Goal: Task Accomplishment & Management: Complete application form

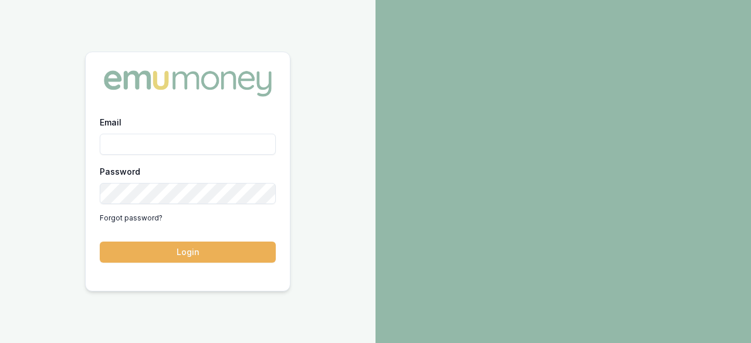
click at [196, 127] on div "Email" at bounding box center [188, 135] width 176 height 40
click at [195, 141] on input "Email" at bounding box center [188, 144] width 176 height 21
type input "[EMAIL_ADDRESS][DOMAIN_NAME]"
click at [100, 242] on button "Login" at bounding box center [188, 252] width 176 height 21
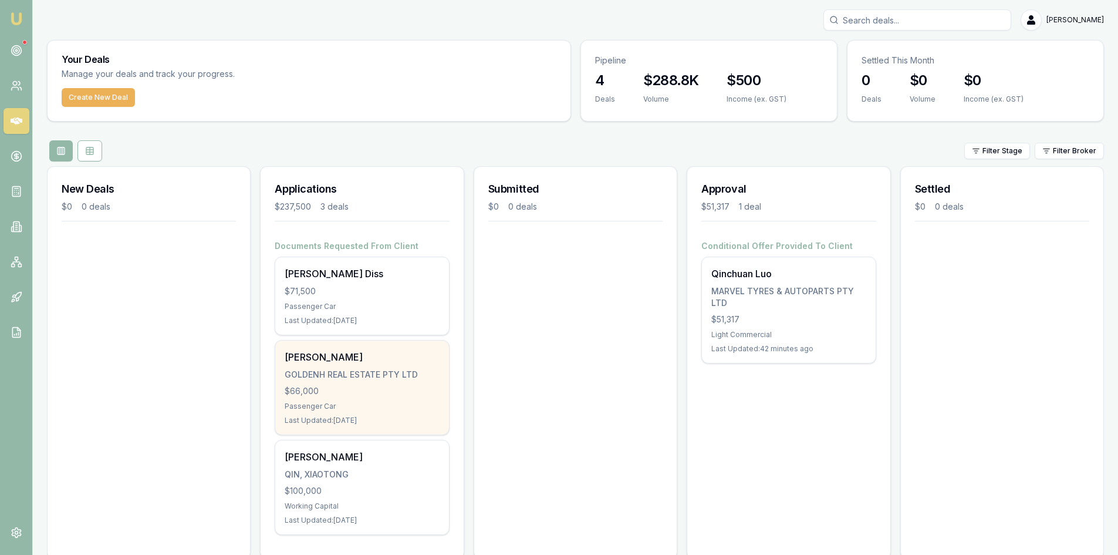
click at [362, 343] on div "Lei Wang GOLDENH REAL ESTATE PTY LTD $66,000 Passenger Car Last Updated: 7 days…" at bounding box center [361, 387] width 173 height 94
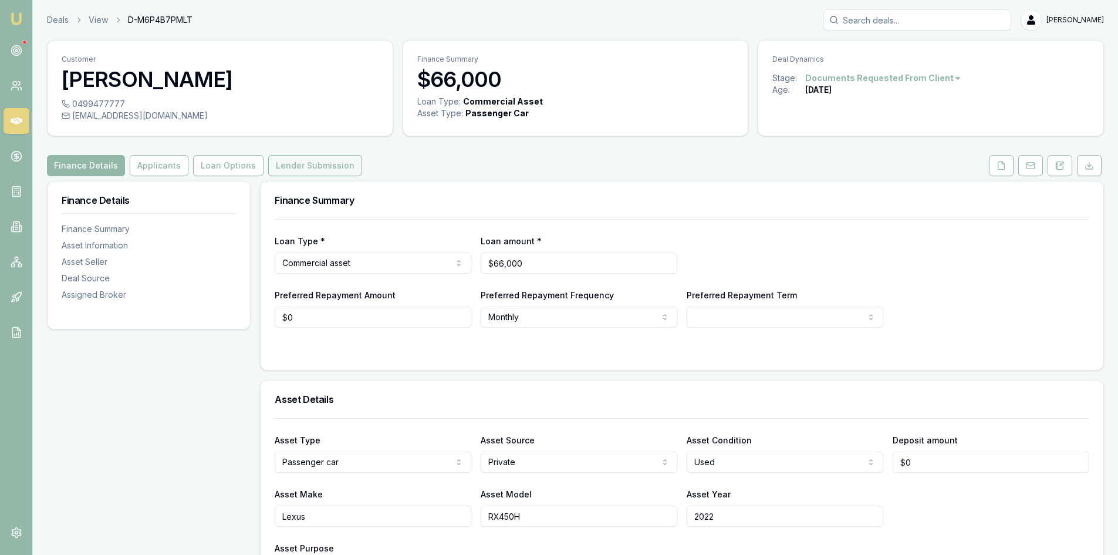
click at [305, 163] on button "Lender Submission" at bounding box center [315, 165] width 94 height 21
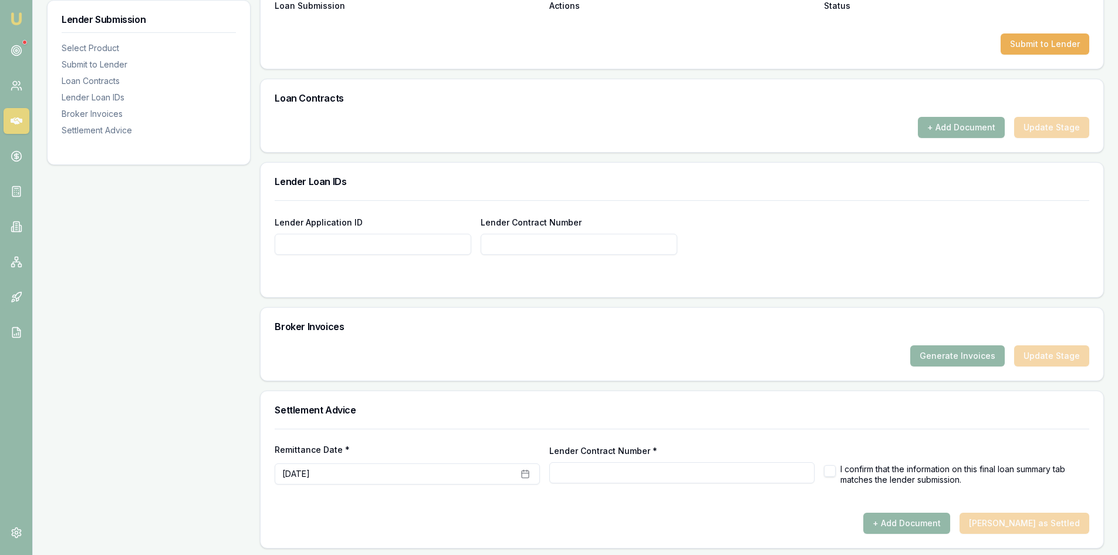
scroll to position [655, 0]
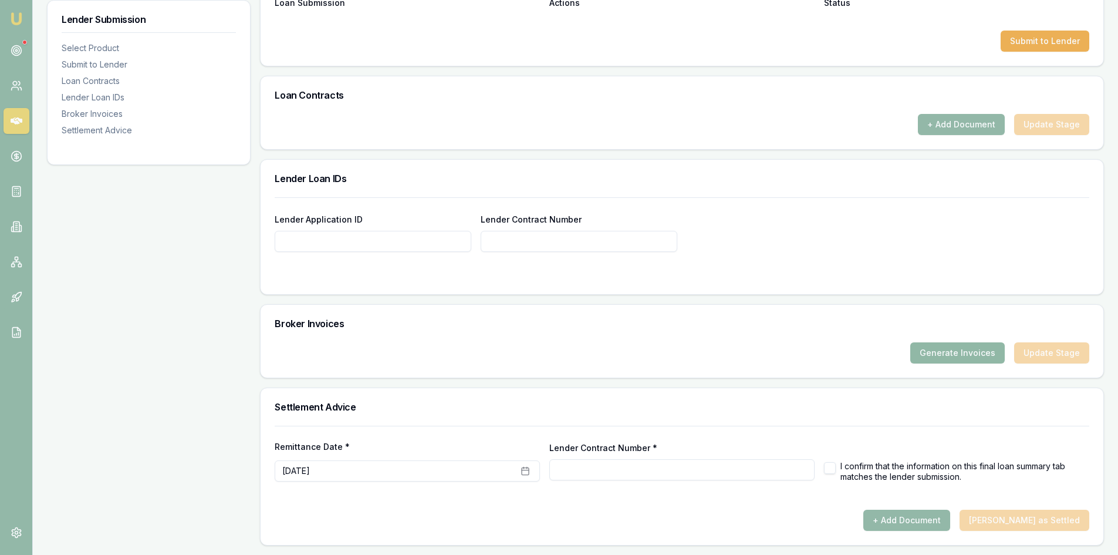
click at [959, 348] on button "Generate Invoices" at bounding box center [957, 352] width 95 height 21
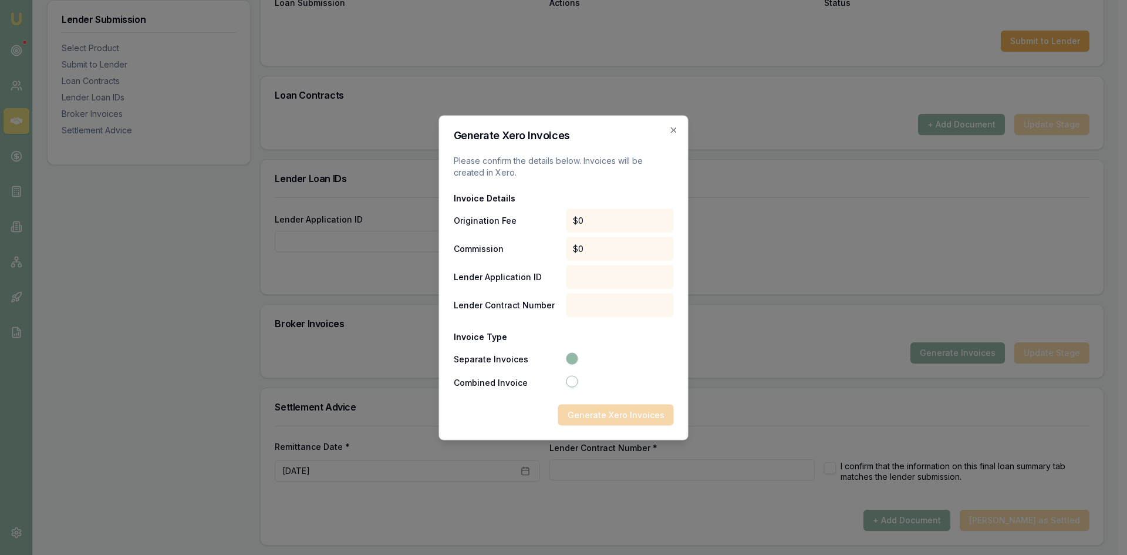
click at [594, 411] on div "Generate Xero Invoices" at bounding box center [564, 414] width 220 height 21
click at [579, 280] on div at bounding box center [620, 276] width 108 height 23
click at [603, 228] on div "$0" at bounding box center [620, 219] width 108 height 23
click at [604, 205] on div "Invoice Details Origination Fee $0 Commission $0 Lender Application ID Lender C…" at bounding box center [564, 291] width 220 height 198
click at [673, 125] on icon "button" at bounding box center [673, 129] width 9 height 9
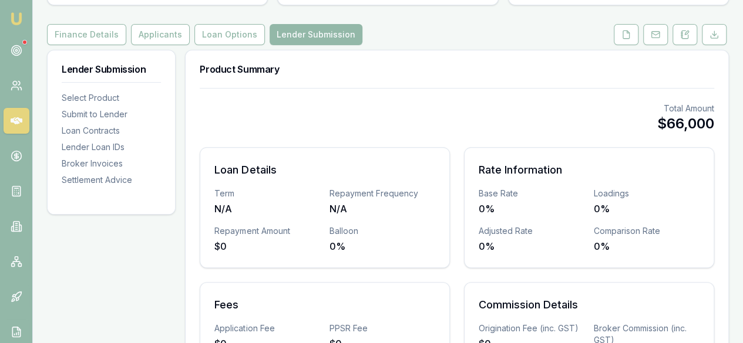
scroll to position [0, 0]
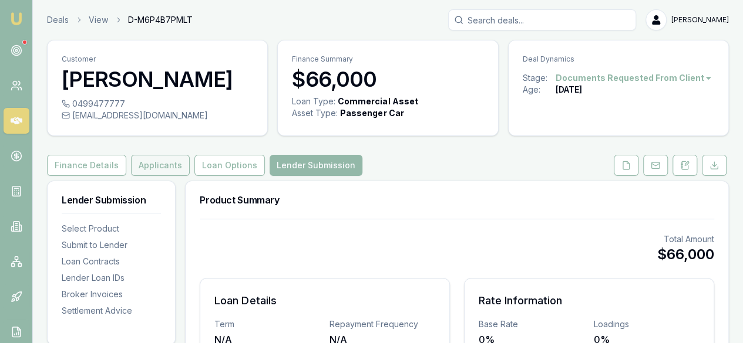
click at [153, 167] on button "Applicants" at bounding box center [160, 165] width 59 height 21
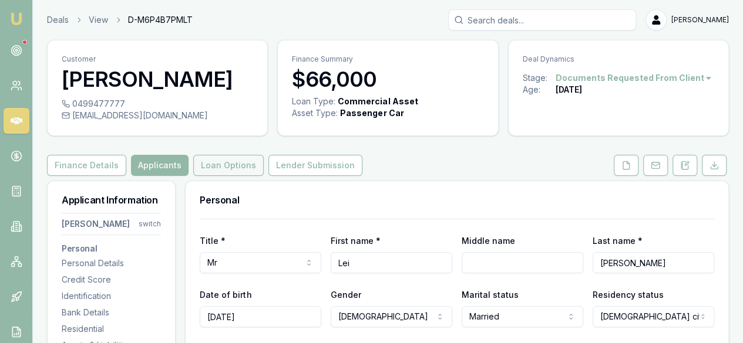
click at [220, 156] on button "Loan Options" at bounding box center [228, 165] width 70 height 21
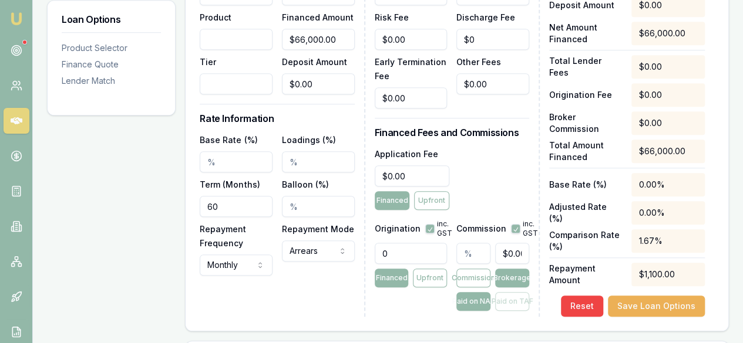
scroll to position [467, 0]
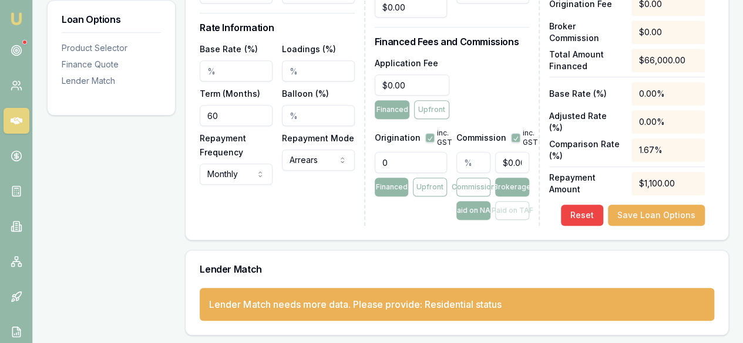
drag, startPoint x: 406, startPoint y: 159, endPoint x: 346, endPoint y: 164, distance: 60.1
click at [348, 167] on div "Loan Details Lender Product Tier Total Asset Cost $66,000.00 Financed Amount $6…" at bounding box center [457, 43] width 514 height 366
type input "550.00"
click at [647, 219] on button "Save Loan Options" at bounding box center [656, 215] width 97 height 21
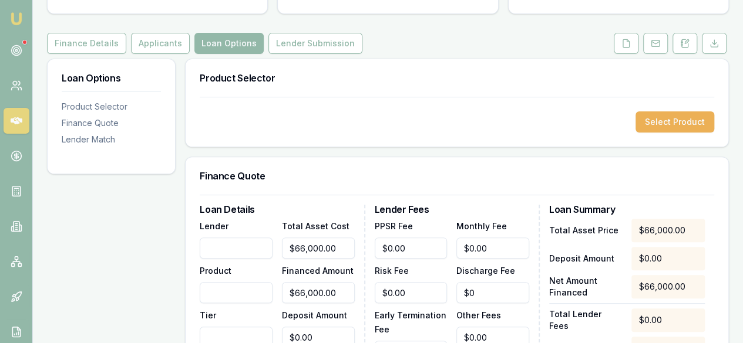
scroll to position [114, 0]
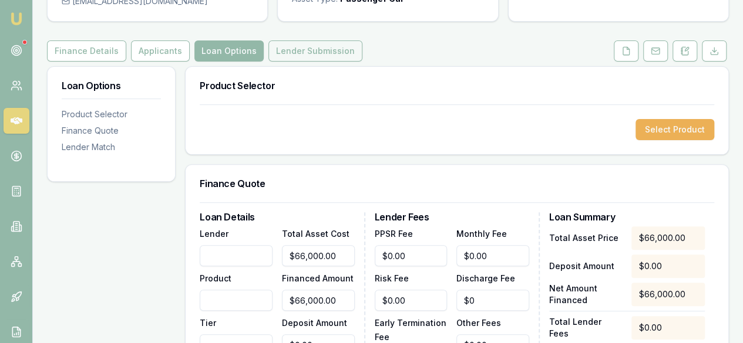
click at [276, 49] on button "Lender Submission" at bounding box center [315, 51] width 94 height 21
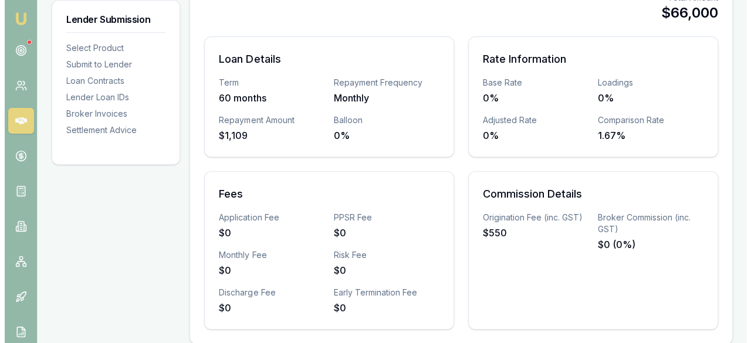
scroll to position [411, 0]
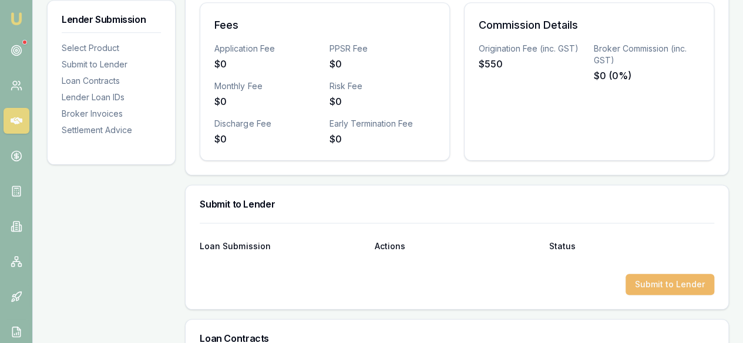
click at [674, 279] on button "Submit to Lender" at bounding box center [669, 284] width 89 height 21
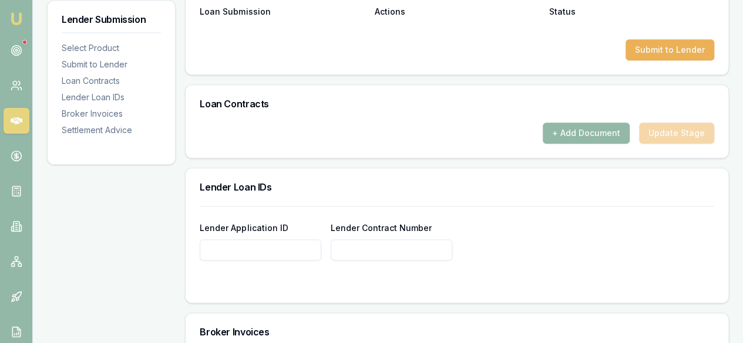
scroll to position [822, 0]
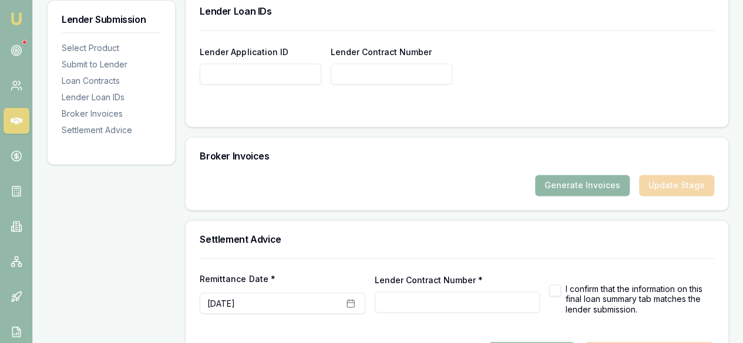
click at [612, 185] on button "Generate Invoices" at bounding box center [582, 185] width 95 height 21
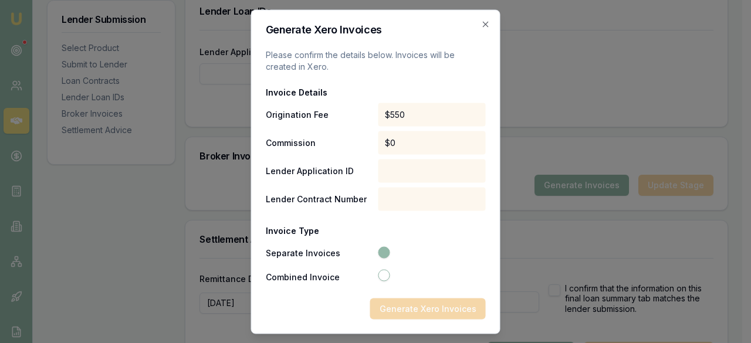
click at [450, 306] on div "Generate Xero Invoices" at bounding box center [376, 308] width 220 height 21
click at [407, 305] on div "Generate Xero Invoices" at bounding box center [376, 308] width 220 height 21
click at [399, 303] on div "Generate Xero Invoices" at bounding box center [376, 308] width 220 height 21
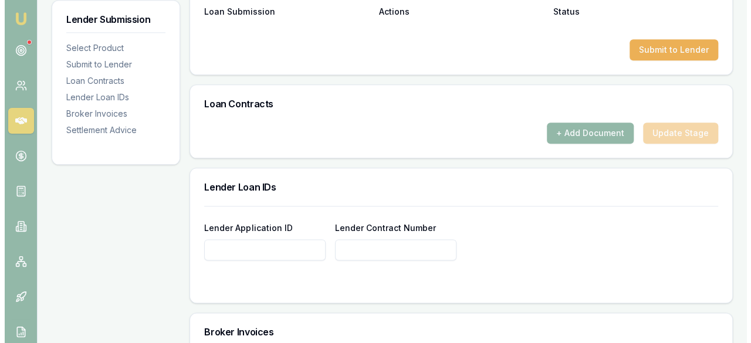
scroll to position [528, 0]
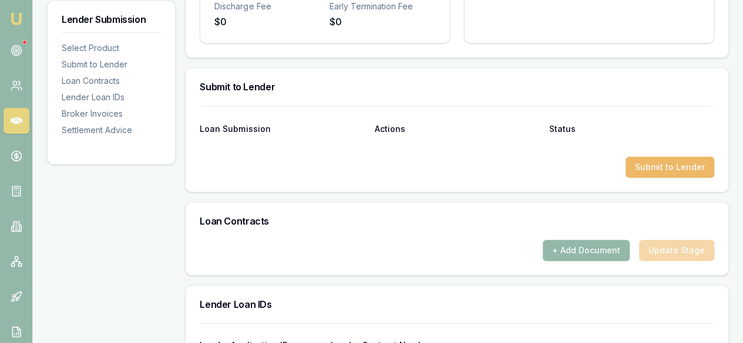
click at [636, 163] on button "Submit to Lender" at bounding box center [669, 167] width 89 height 21
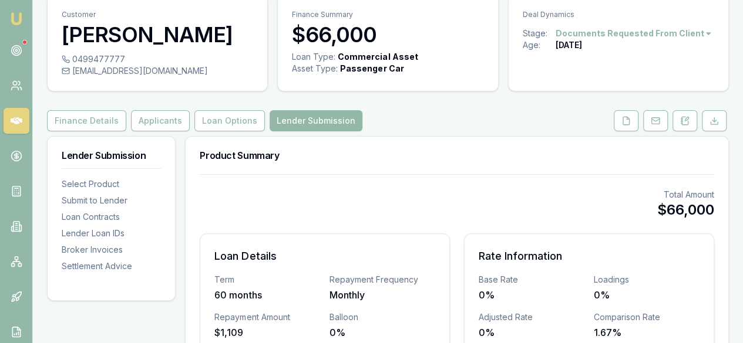
scroll to position [0, 0]
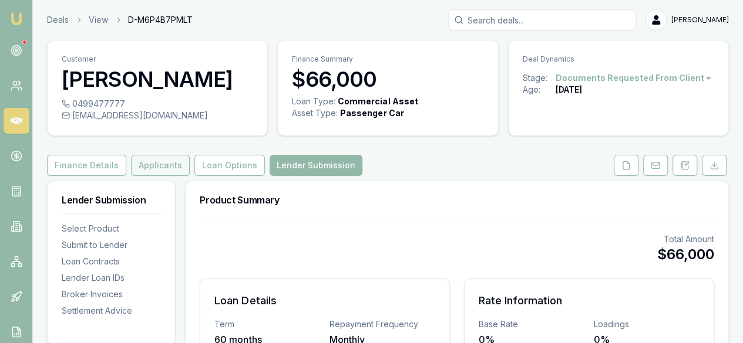
click at [149, 167] on button "Applicants" at bounding box center [160, 165] width 59 height 21
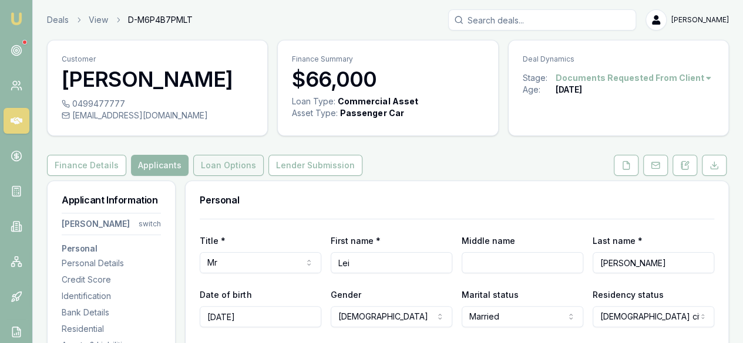
click at [228, 164] on button "Loan Options" at bounding box center [228, 165] width 70 height 21
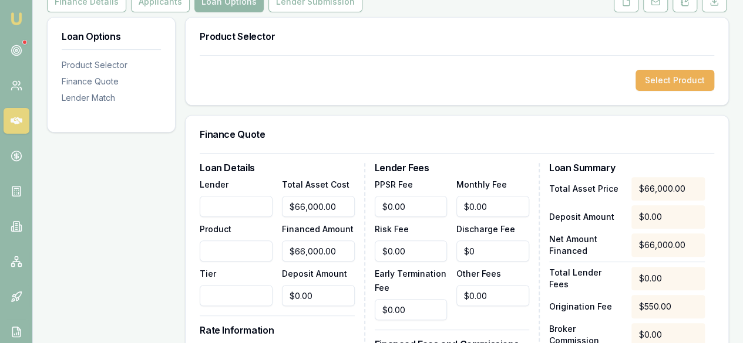
scroll to position [294, 0]
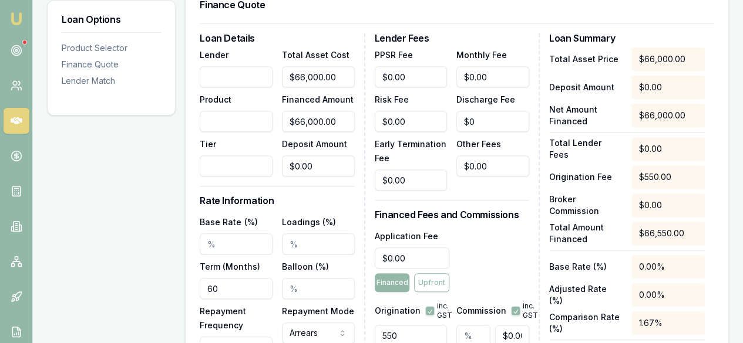
click at [236, 245] on input "Base Rate (%)" at bounding box center [236, 244] width 73 height 21
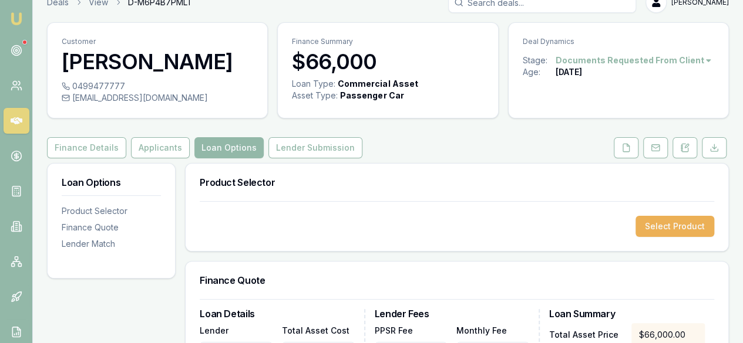
scroll to position [0, 0]
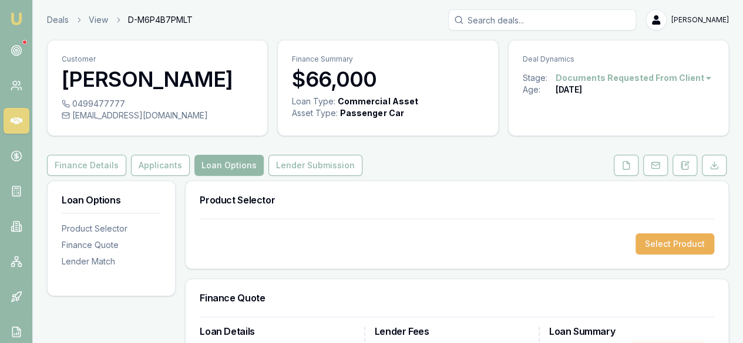
click at [9, 117] on link at bounding box center [17, 121] width 26 height 26
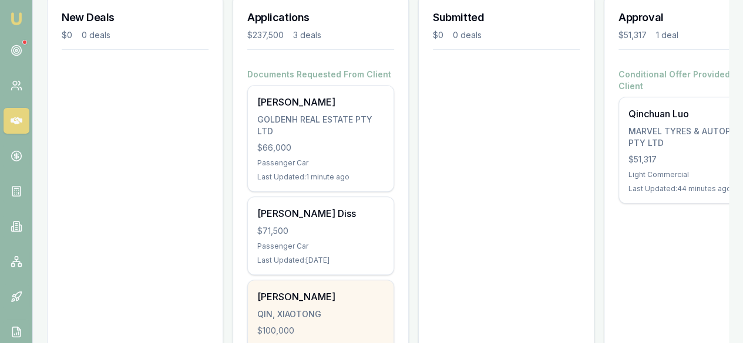
scroll to position [142, 0]
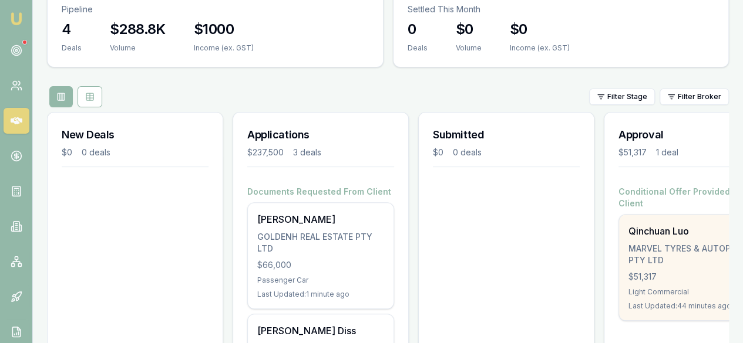
click at [673, 215] on div "Qinchuan Luo MARVEL TYRES & AUTOPARTS PTY LTD $51,317 Light Commercial Last Upd…" at bounding box center [692, 268] width 146 height 106
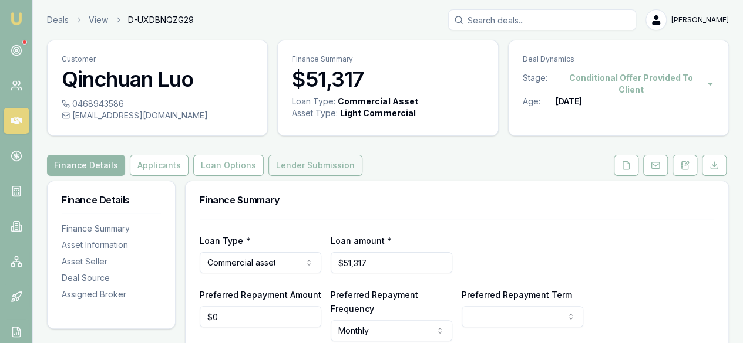
click at [308, 160] on button "Lender Submission" at bounding box center [315, 165] width 94 height 21
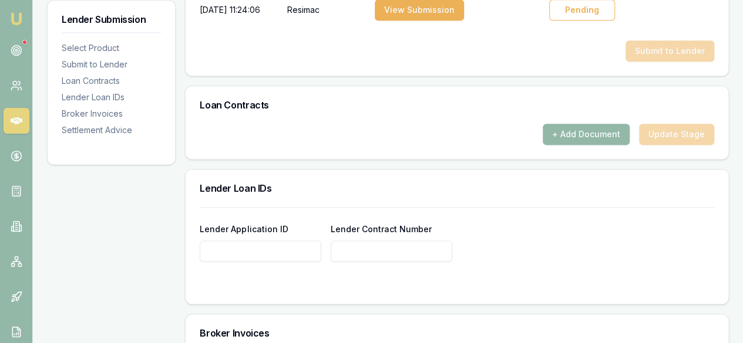
scroll to position [922, 0]
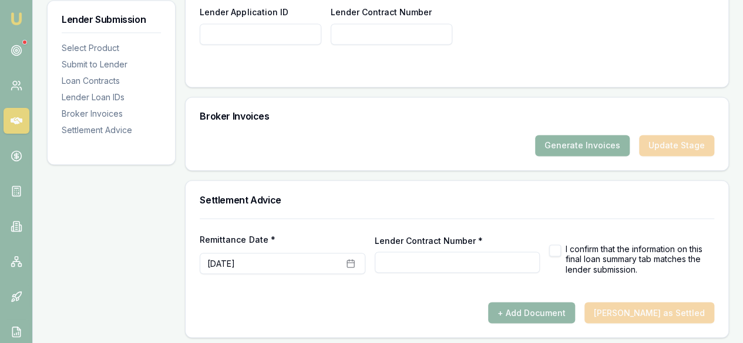
click at [582, 143] on button "Generate Invoices" at bounding box center [582, 145] width 95 height 21
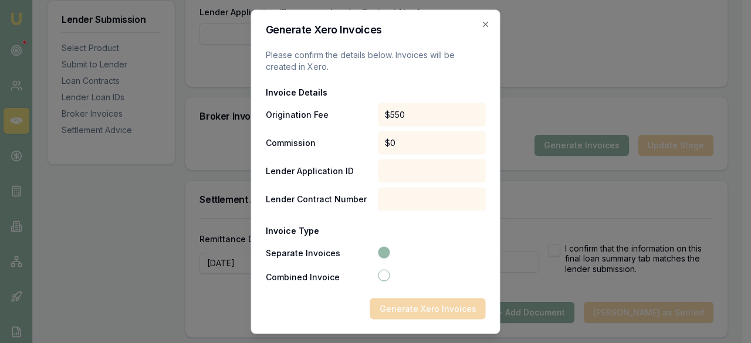
click at [429, 311] on div "Generate Xero Invoices" at bounding box center [376, 308] width 220 height 21
click at [430, 309] on div "Generate Xero Invoices" at bounding box center [376, 308] width 220 height 21
click at [433, 183] on div "Invoice Details Origination Fee $550 Commission $0 Lender Application ID Lender…" at bounding box center [376, 185] width 220 height 198
click at [410, 315] on div "Generate Xero Invoices" at bounding box center [376, 308] width 220 height 21
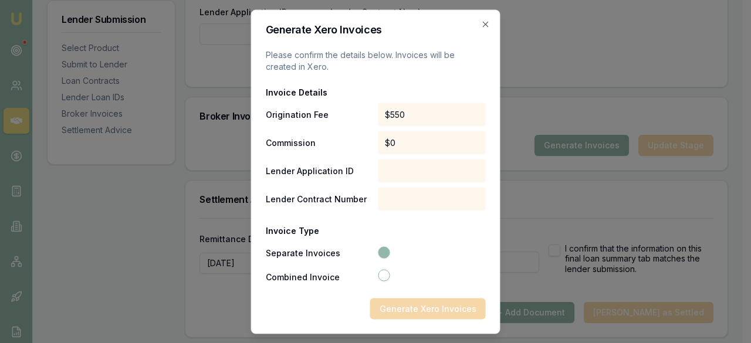
click at [390, 250] on div at bounding box center [431, 253] width 110 height 14
click at [387, 271] on button "Combined Invoice" at bounding box center [384, 275] width 12 height 12
radio input "false"
radio input "true"
click at [387, 253] on button "Separate Invoices" at bounding box center [384, 252] width 12 height 12
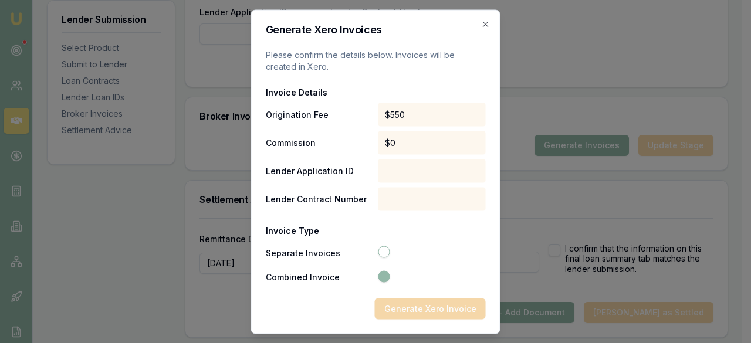
radio input "true"
radio input "false"
click at [421, 309] on div "Generate Xero Invoices" at bounding box center [376, 308] width 220 height 21
click at [421, 308] on div "Generate Xero Invoices" at bounding box center [376, 308] width 220 height 21
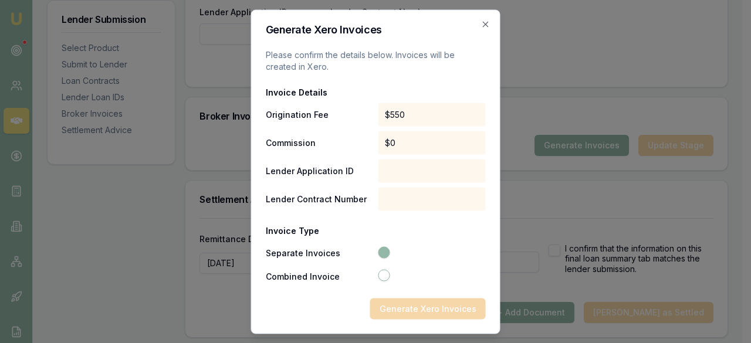
click at [491, 20] on div "Generate Xero Invoices Please confirm the details below. Invoices will be creat…" at bounding box center [375, 171] width 249 height 325
click at [483, 24] on icon "button" at bounding box center [485, 23] width 9 height 9
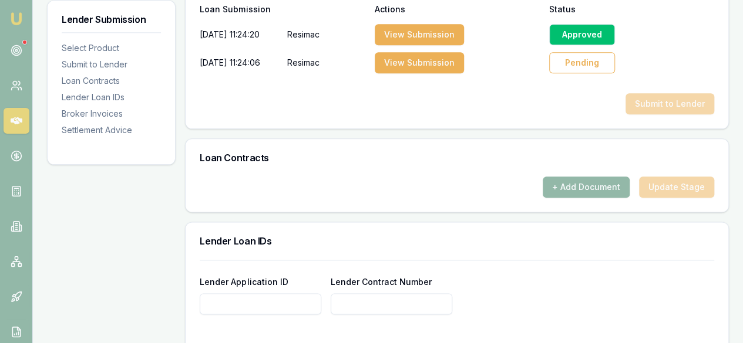
scroll to position [628, 0]
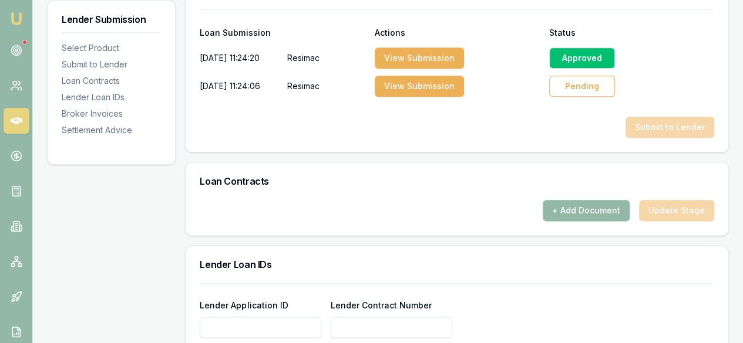
click at [595, 88] on div "Pending" at bounding box center [582, 86] width 66 height 21
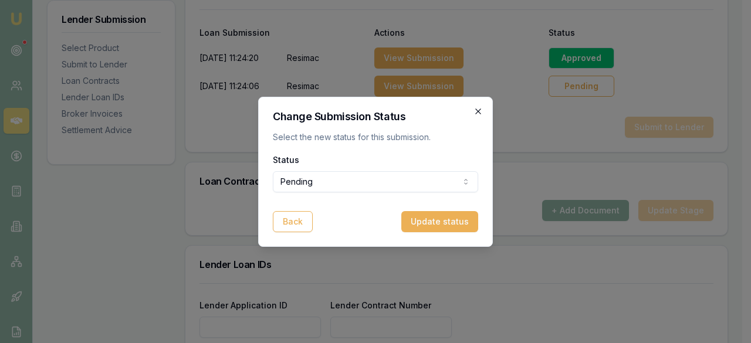
click at [480, 111] on icon "button" at bounding box center [478, 111] width 9 height 9
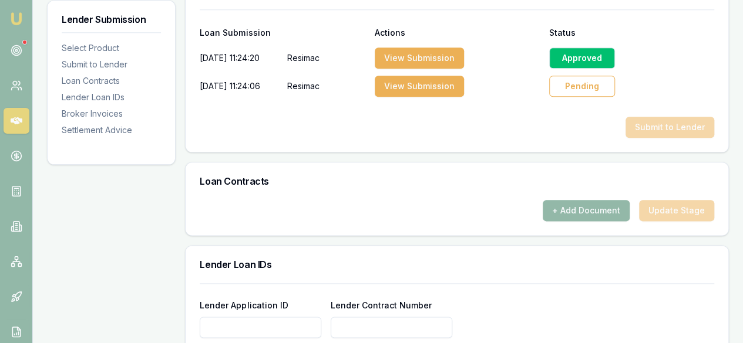
click at [566, 85] on div "Pending" at bounding box center [582, 86] width 66 height 21
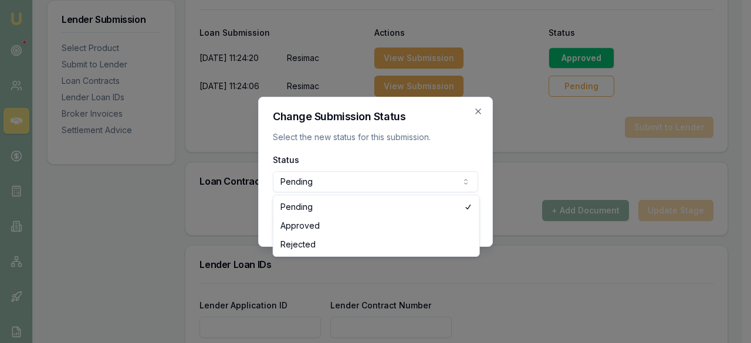
select select "APPROVED"
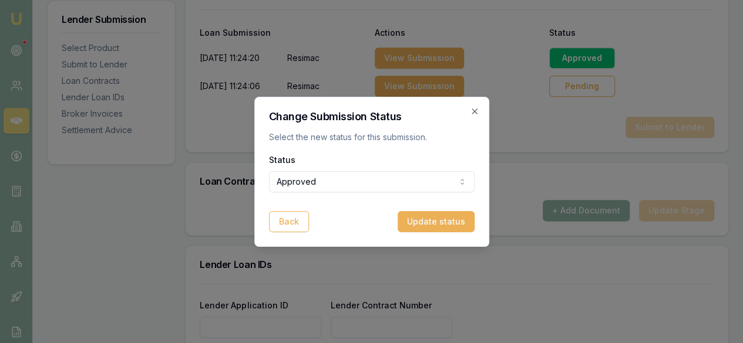
click at [463, 237] on div "Change Submission Status Select the new status for this submission. Status Appr…" at bounding box center [371, 172] width 235 height 150
click at [457, 224] on button "Update status" at bounding box center [435, 221] width 77 height 21
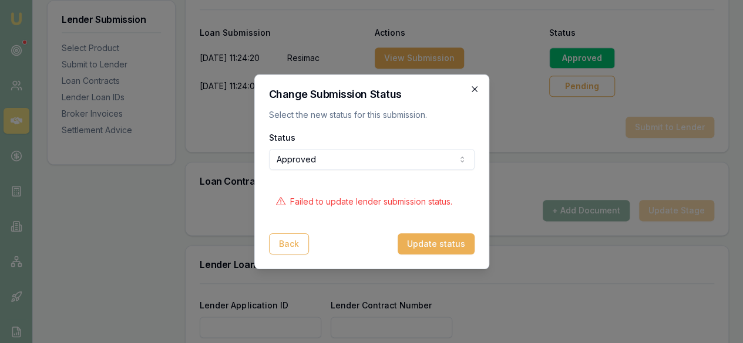
click at [477, 90] on icon "button" at bounding box center [474, 89] width 9 height 9
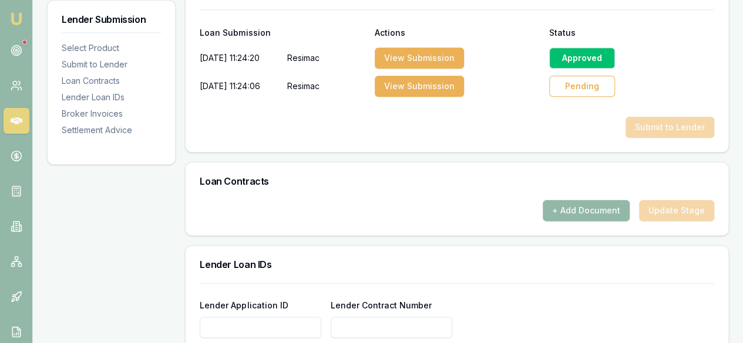
click at [575, 46] on div "Approved" at bounding box center [631, 57] width 165 height 23
click at [578, 48] on div "Approved" at bounding box center [582, 58] width 66 height 21
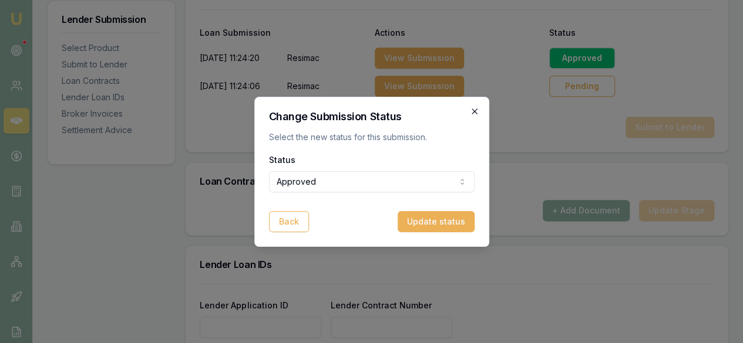
click at [471, 113] on icon "button" at bounding box center [474, 111] width 9 height 9
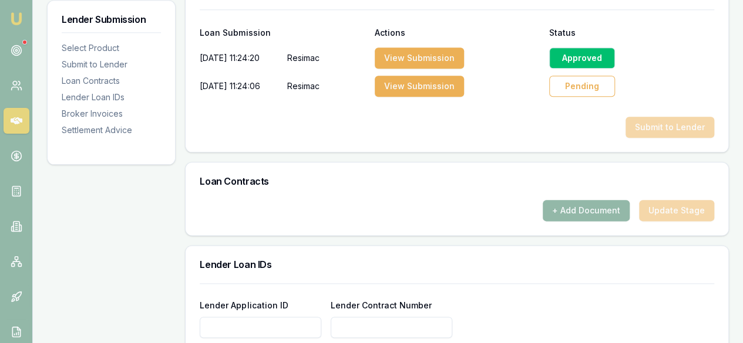
scroll to position [804, 0]
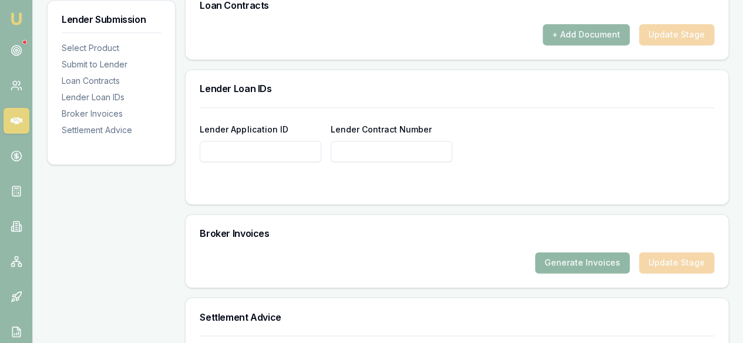
click at [600, 265] on button "Generate Invoices" at bounding box center [582, 262] width 95 height 21
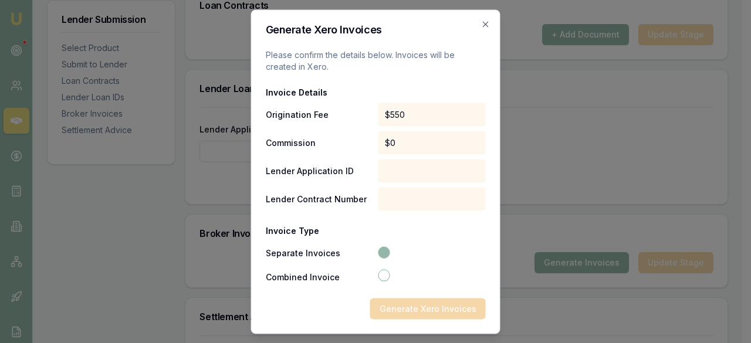
click at [422, 313] on div "Generate Xero Invoices" at bounding box center [376, 308] width 220 height 21
click at [488, 22] on icon "button" at bounding box center [485, 23] width 9 height 9
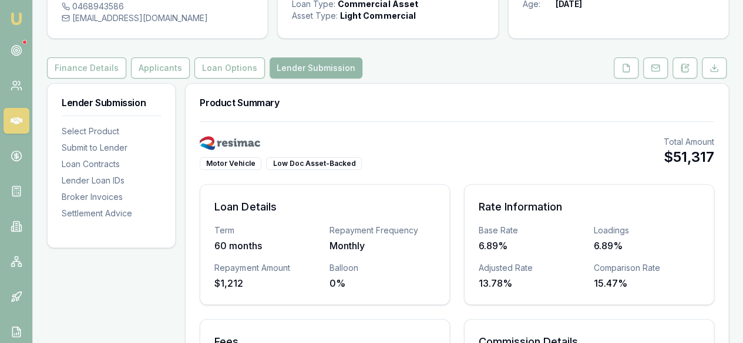
scroll to position [0, 0]
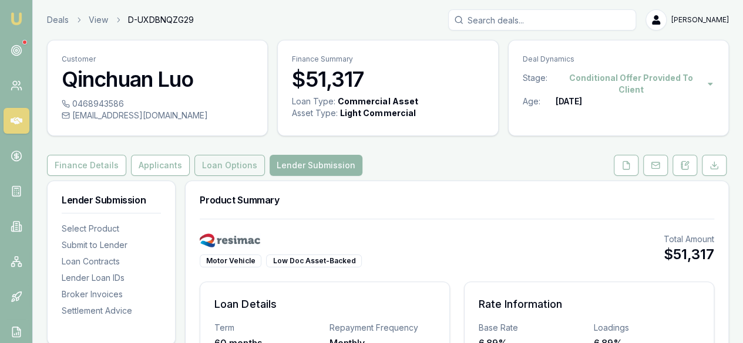
click at [242, 161] on button "Loan Options" at bounding box center [229, 165] width 70 height 21
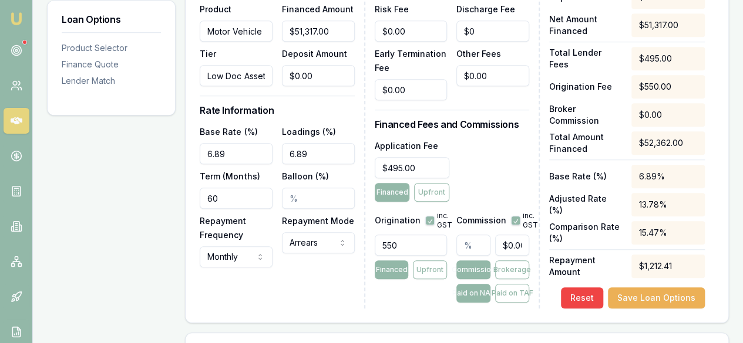
scroll to position [492, 0]
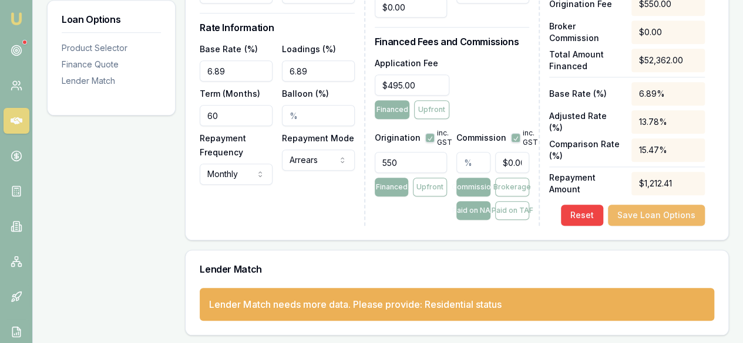
click at [635, 212] on button "Save Loan Options" at bounding box center [656, 215] width 97 height 21
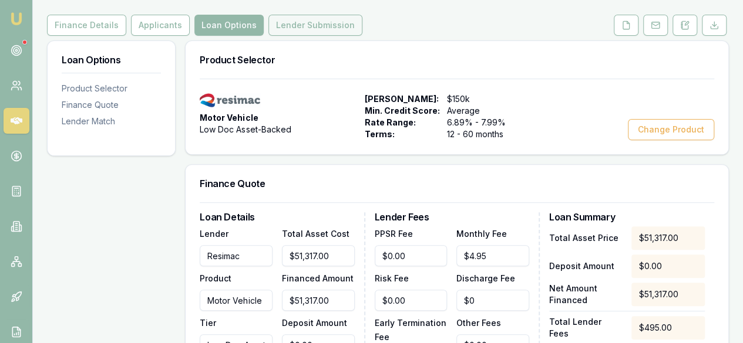
click at [320, 25] on button "Lender Submission" at bounding box center [315, 25] width 94 height 21
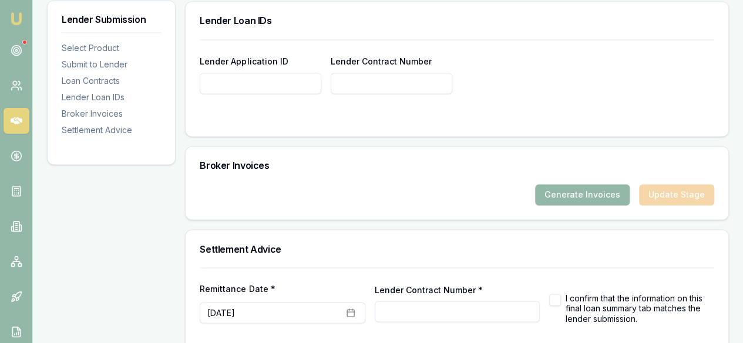
scroll to position [922, 0]
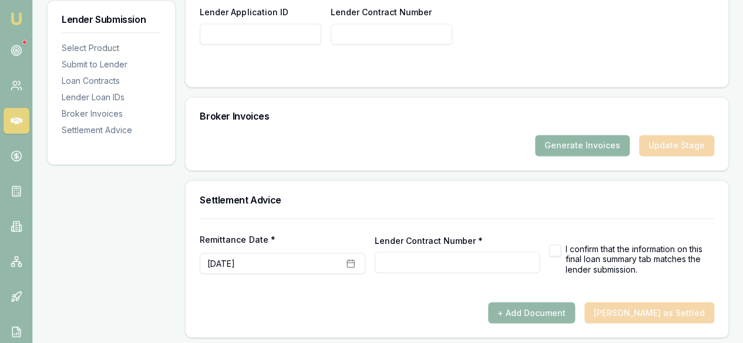
click at [579, 135] on button "Generate Invoices" at bounding box center [582, 145] width 95 height 21
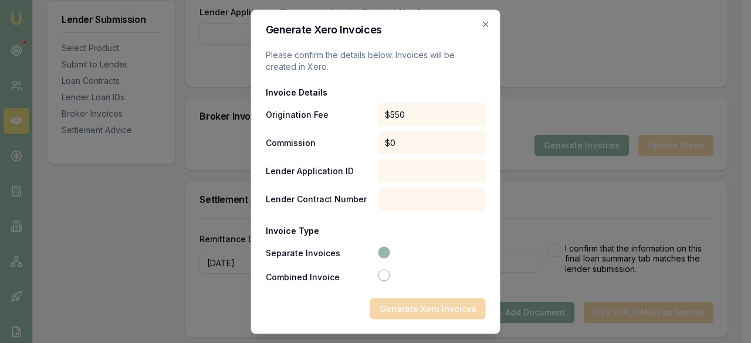
click at [439, 305] on div "Generate Xero Invoices" at bounding box center [376, 308] width 220 height 21
click at [439, 306] on div "Generate Xero Invoices" at bounding box center [376, 308] width 220 height 21
click at [438, 306] on div "Generate Xero Invoices" at bounding box center [376, 308] width 220 height 21
click at [485, 29] on h2 "Generate Xero Invoices" at bounding box center [376, 29] width 220 height 11
click at [487, 26] on icon "button" at bounding box center [485, 23] width 9 height 9
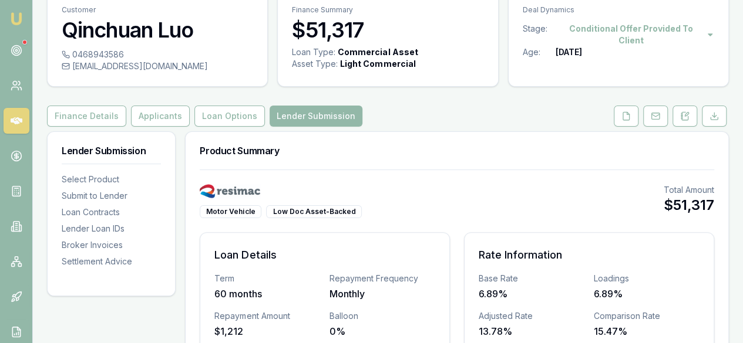
scroll to position [117, 0]
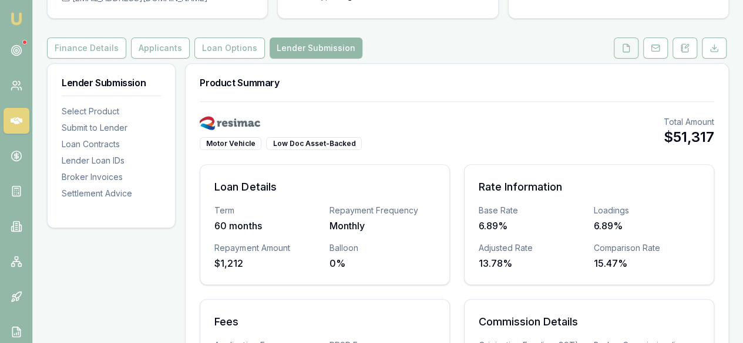
click at [622, 52] on icon at bounding box center [625, 47] width 9 height 9
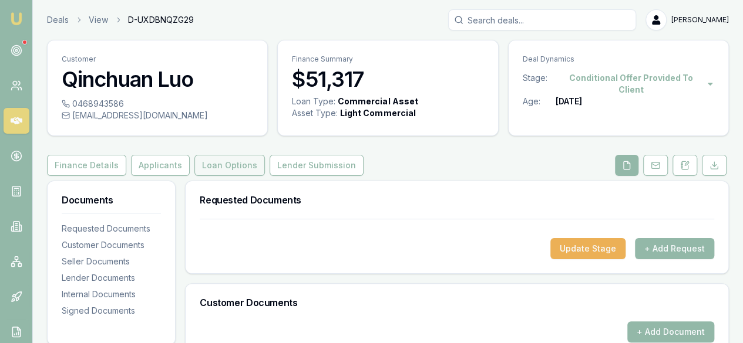
click at [245, 171] on button "Loan Options" at bounding box center [229, 165] width 70 height 21
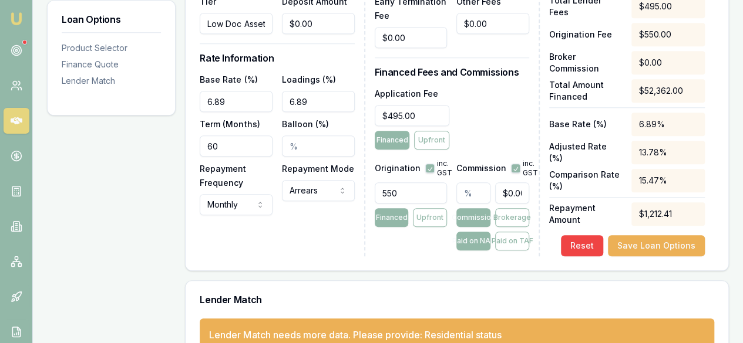
scroll to position [492, 0]
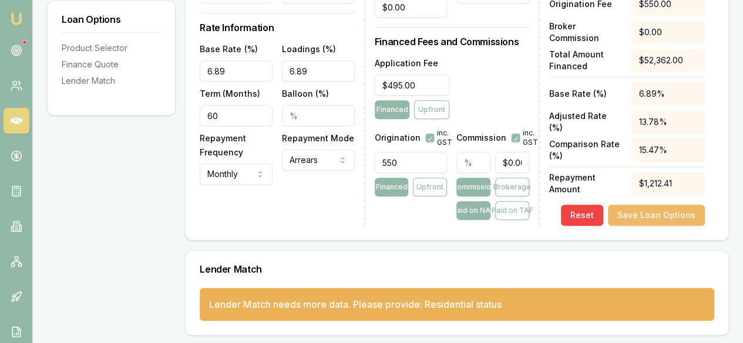
click at [632, 208] on button "Save Loan Options" at bounding box center [656, 215] width 97 height 21
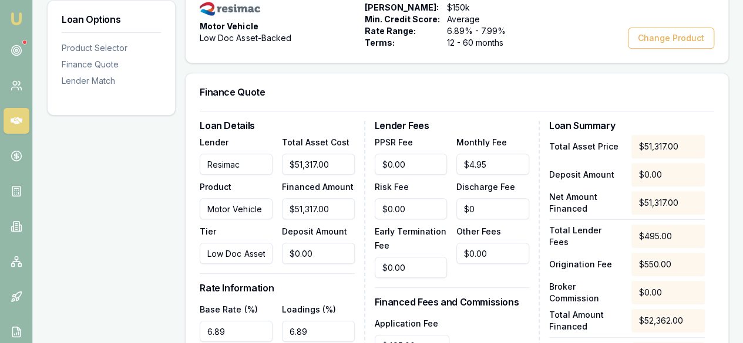
scroll to position [140, 0]
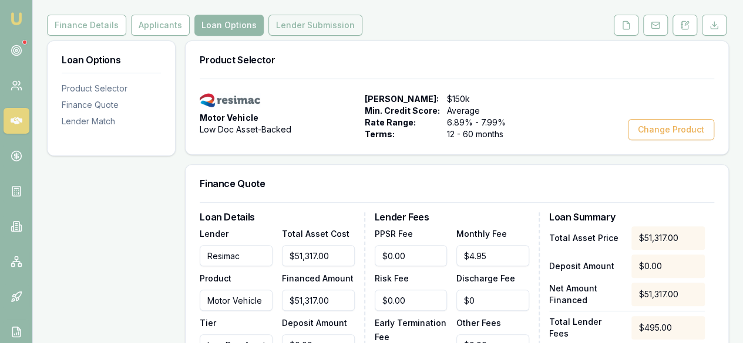
click at [306, 20] on button "Lender Submission" at bounding box center [315, 25] width 94 height 21
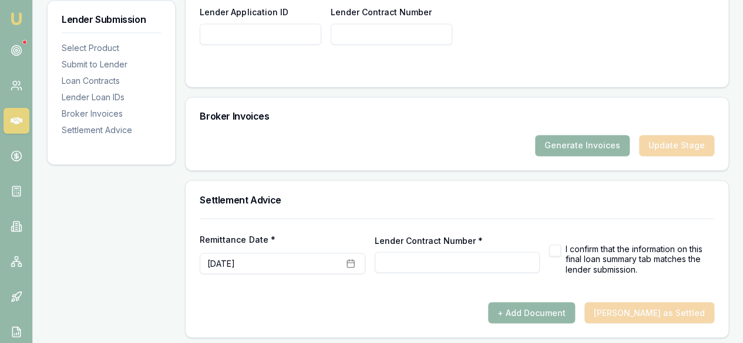
scroll to position [863, 0]
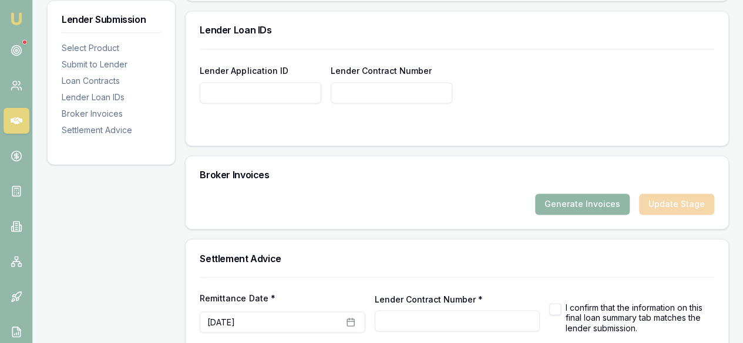
click at [613, 204] on button "Generate Invoices" at bounding box center [582, 204] width 95 height 21
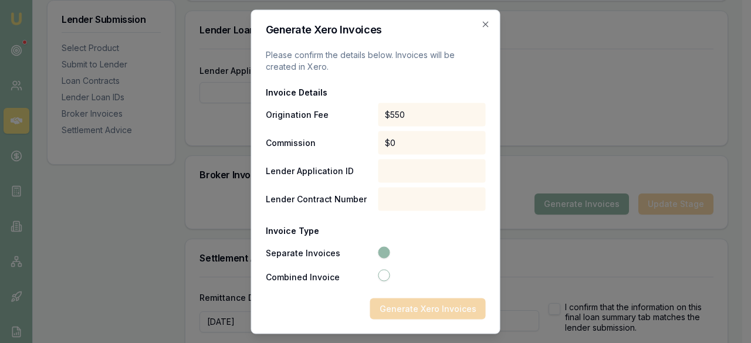
click at [444, 303] on div "Generate Xero Invoices" at bounding box center [376, 308] width 220 height 21
click at [443, 308] on div "Generate Xero Invoices" at bounding box center [376, 308] width 220 height 21
click at [480, 22] on div "Generate Xero Invoices Please confirm the details below. Invoices will be creat…" at bounding box center [375, 171] width 249 height 325
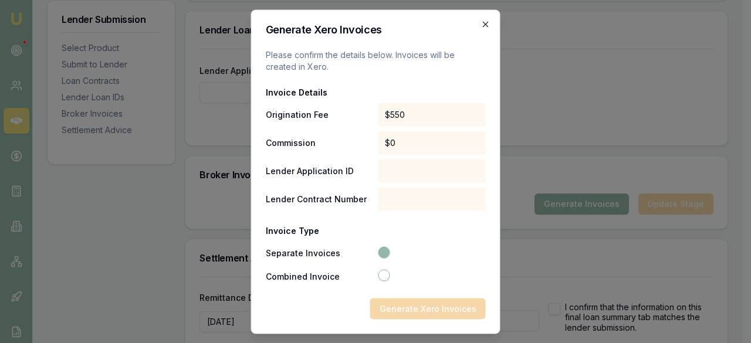
click at [488, 24] on icon "button" at bounding box center [485, 23] width 9 height 9
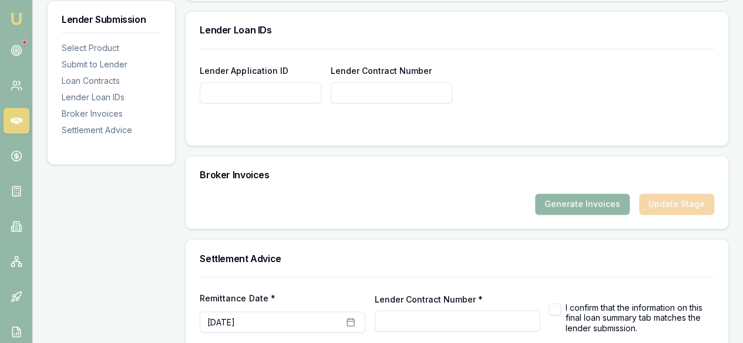
click at [563, 197] on button "Generate Invoices" at bounding box center [582, 204] width 95 height 21
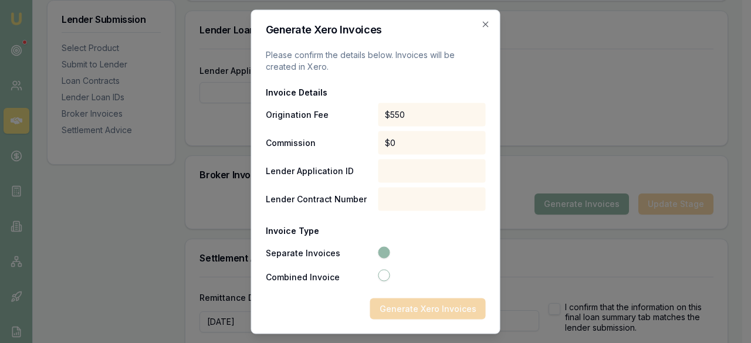
click at [410, 165] on div at bounding box center [432, 170] width 108 height 23
click at [387, 272] on button "Combined Invoice" at bounding box center [384, 275] width 12 height 12
radio input "false"
radio input "true"
click at [385, 272] on icon "button" at bounding box center [384, 276] width 8 height 8
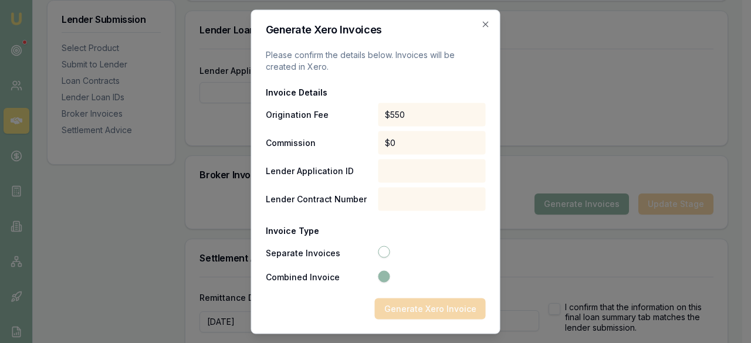
click at [384, 239] on div "Invoice Type Separate Invoices Combined Invoice" at bounding box center [376, 249] width 220 height 69
click at [382, 252] on button "Separate Invoices" at bounding box center [384, 252] width 12 height 12
radio input "true"
radio input "false"
click at [432, 306] on div "Generate Xero Invoices" at bounding box center [376, 308] width 220 height 21
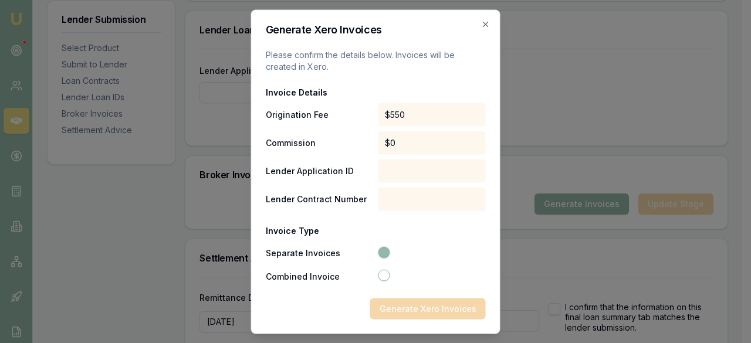
click at [431, 305] on div "Generate Xero Invoices" at bounding box center [376, 308] width 220 height 21
click at [487, 22] on icon "button" at bounding box center [485, 23] width 5 height 5
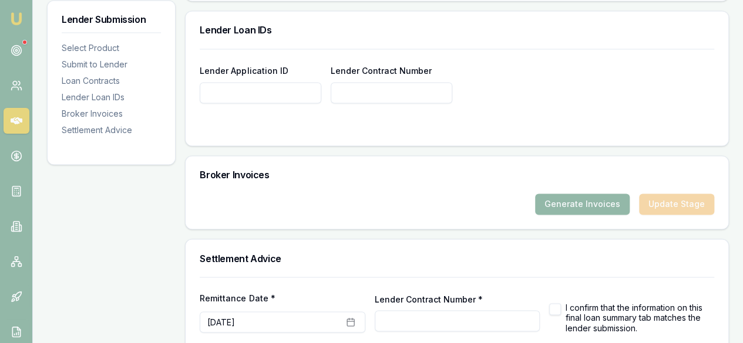
click at [650, 201] on div "Generate Invoices Update Stage" at bounding box center [457, 204] width 514 height 21
click at [619, 201] on button "Generate Invoices" at bounding box center [582, 204] width 95 height 21
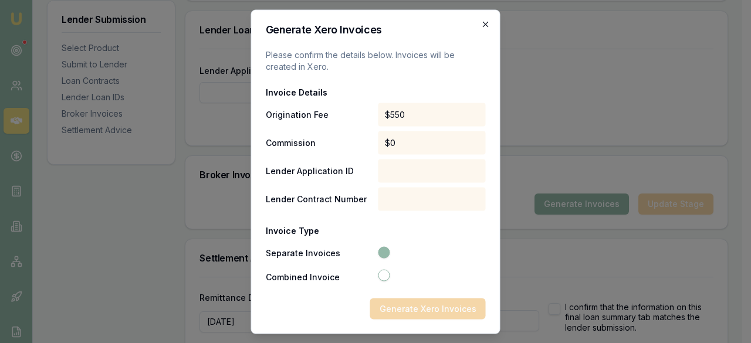
click at [486, 19] on icon "button" at bounding box center [485, 23] width 9 height 9
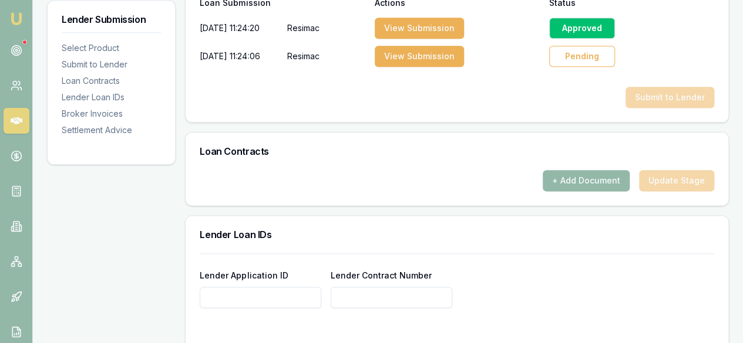
scroll to position [511, 0]
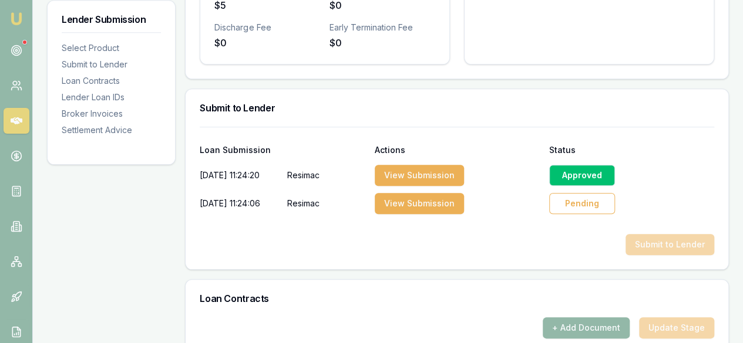
click at [572, 204] on div "Pending" at bounding box center [582, 203] width 66 height 21
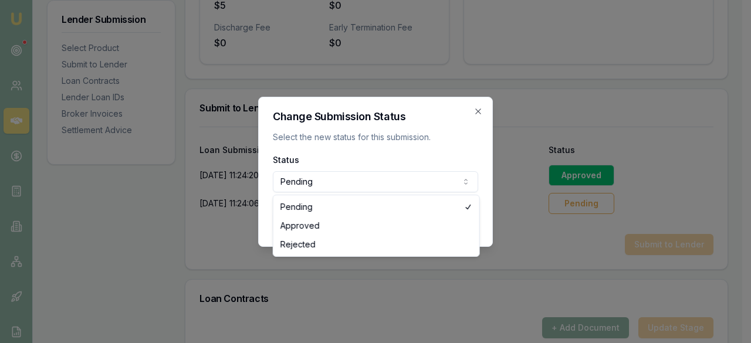
select select "APPROVED"
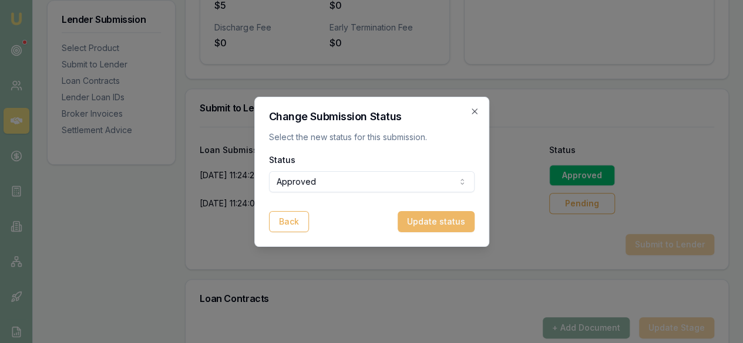
click at [463, 218] on button "Update status" at bounding box center [435, 221] width 77 height 21
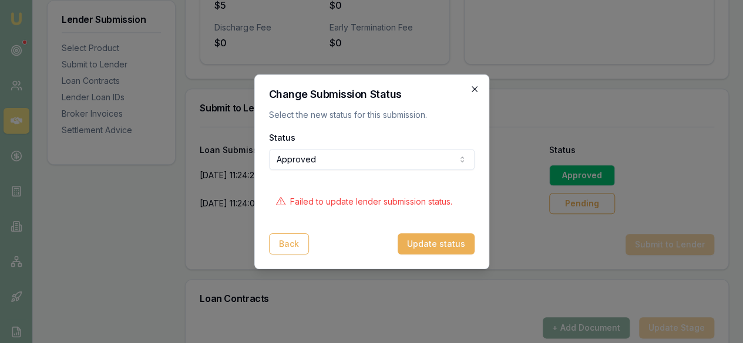
click at [472, 90] on icon "button" at bounding box center [474, 89] width 9 height 9
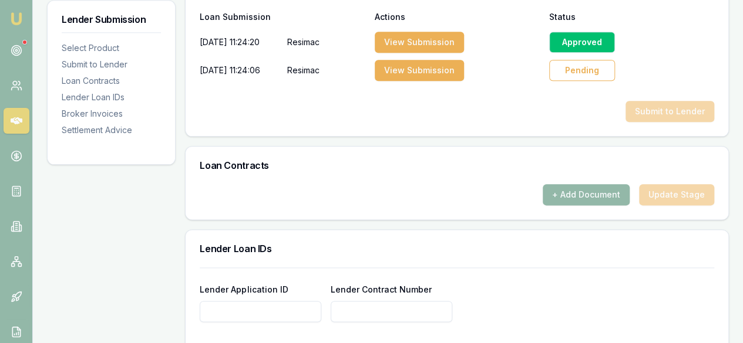
scroll to position [628, 0]
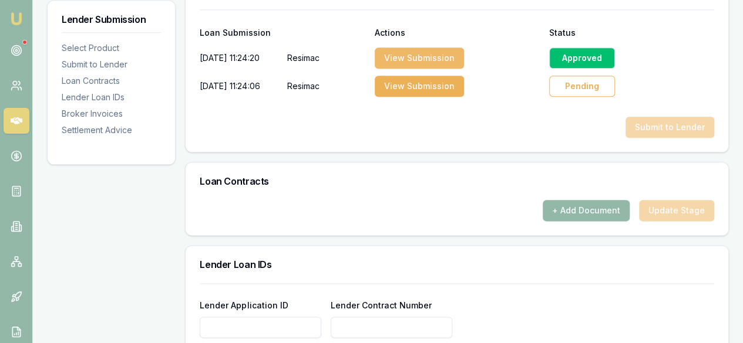
click at [414, 59] on button "View Submission" at bounding box center [419, 58] width 89 height 21
click at [663, 141] on div "Loan Submission Actions Status [DATE] 11:24:20 Resimac View Submission Approved…" at bounding box center [456, 80] width 542 height 143
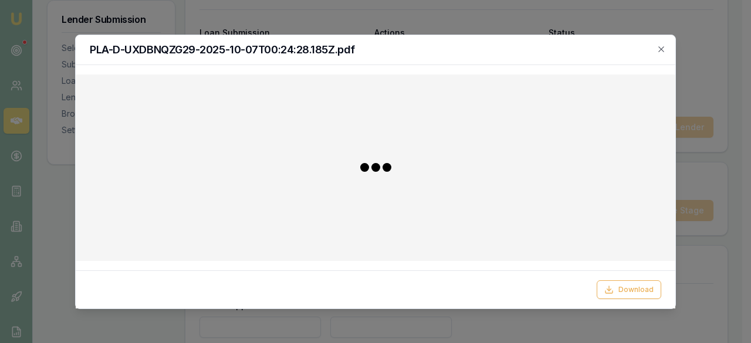
click at [656, 50] on h2 "PLA-D-UXDBNQZG29-2025-10-07T00:24:28.185Z.pdf" at bounding box center [376, 50] width 572 height 11
click at [659, 48] on icon "button" at bounding box center [661, 49] width 9 height 9
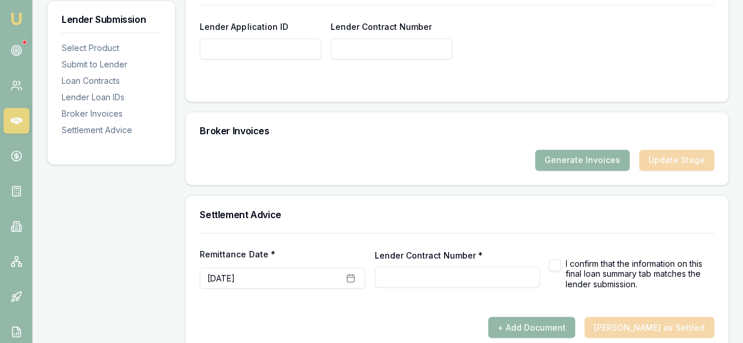
scroll to position [922, 0]
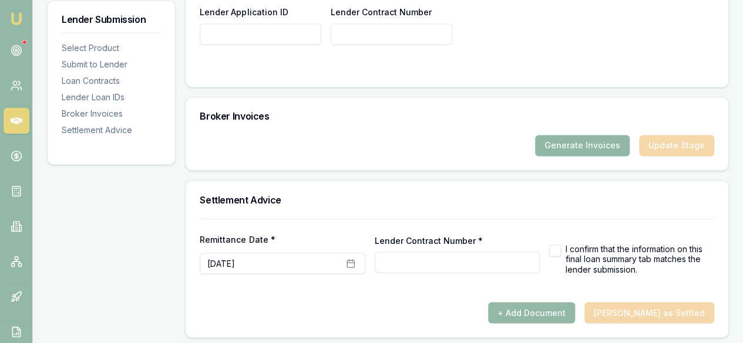
click at [600, 140] on button "Generate Invoices" at bounding box center [582, 145] width 95 height 21
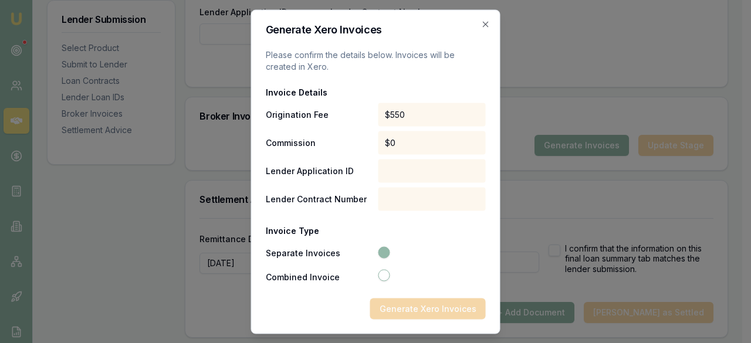
click at [417, 303] on div "Generate Xero Invoices" at bounding box center [376, 308] width 220 height 21
click at [378, 266] on div "Separate Invoices Combined Invoice" at bounding box center [376, 265] width 220 height 38
click at [383, 279] on button "Combined Invoice" at bounding box center [384, 275] width 12 height 12
radio input "false"
radio input "true"
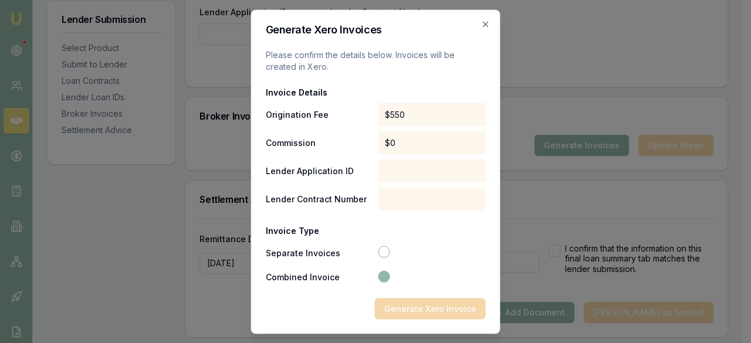
click at [383, 241] on div "Invoice Type Separate Invoices Combined Invoice" at bounding box center [376, 249] width 220 height 69
click at [384, 251] on button "Separate Invoices" at bounding box center [384, 252] width 12 height 12
radio input "true"
radio input "false"
click at [406, 305] on div "Generate Xero Invoices" at bounding box center [376, 308] width 220 height 21
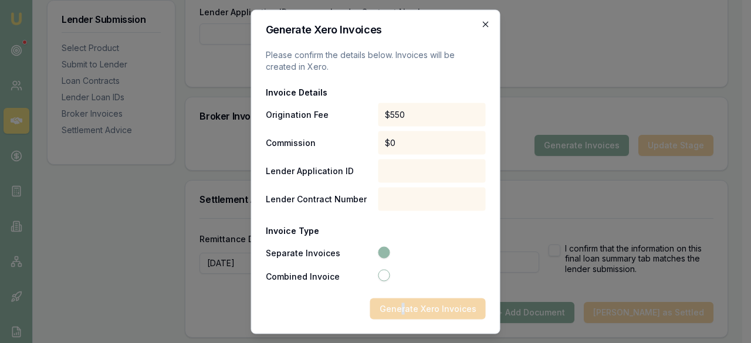
click at [482, 22] on icon "button" at bounding box center [485, 23] width 9 height 9
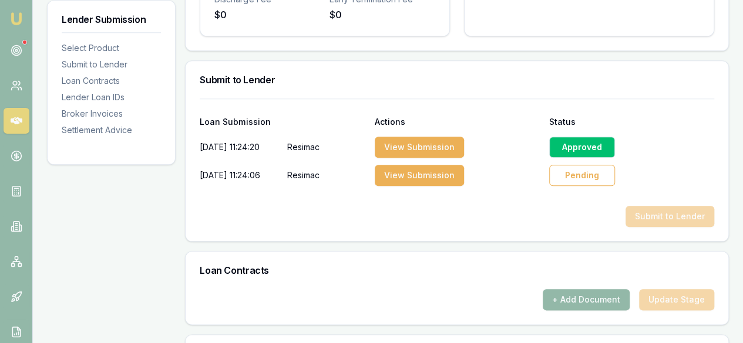
scroll to position [687, 0]
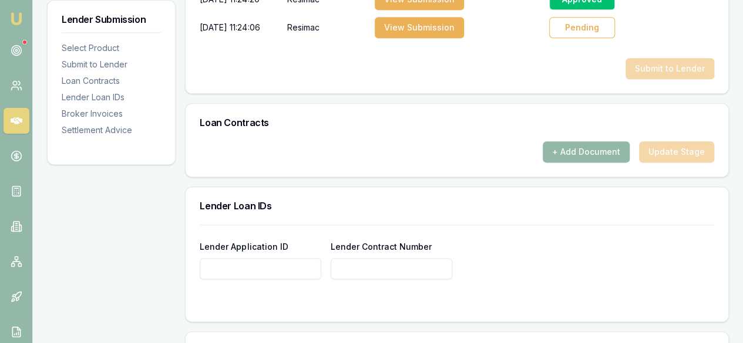
click at [619, 138] on div "Loan Contracts" at bounding box center [456, 123] width 542 height 38
click at [606, 156] on button "+ Add Document" at bounding box center [585, 151] width 87 height 21
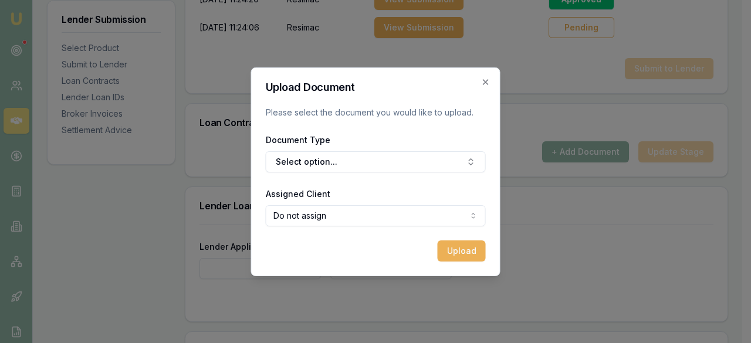
click at [491, 80] on div "Upload Document Please select the document you would like to upload. Document T…" at bounding box center [375, 172] width 249 height 209
click at [486, 80] on icon "button" at bounding box center [485, 81] width 9 height 9
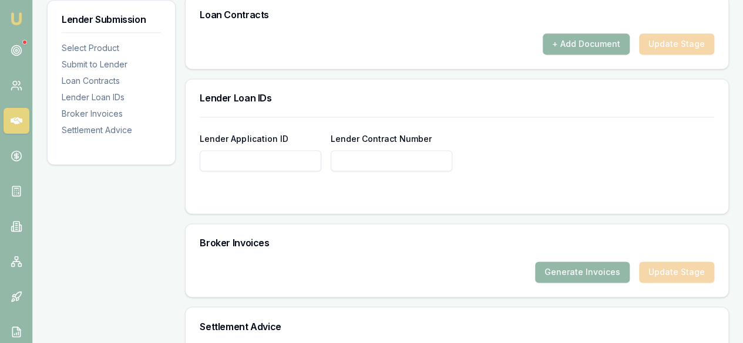
scroll to position [863, 0]
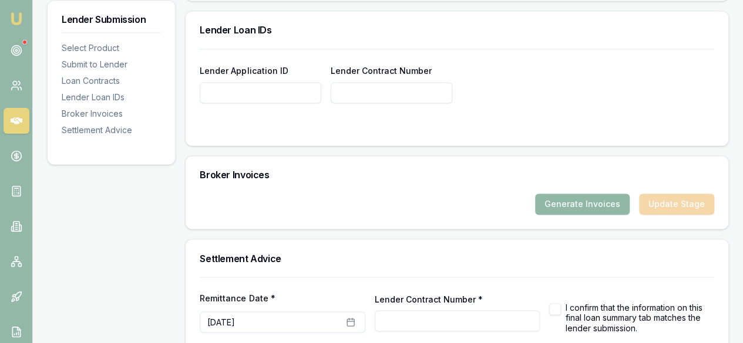
click at [601, 203] on button "Generate Invoices" at bounding box center [582, 204] width 95 height 21
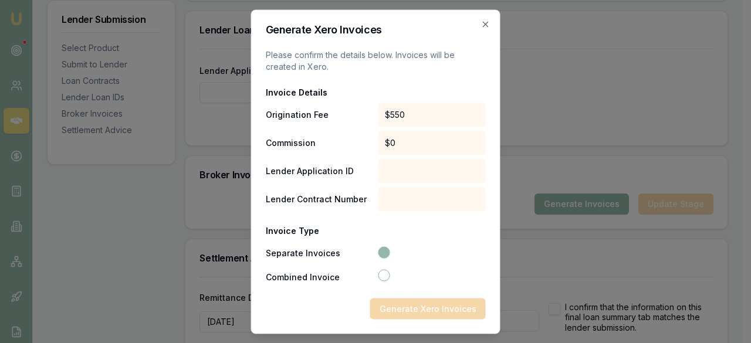
click at [431, 305] on div "Generate Xero Invoices" at bounding box center [376, 308] width 220 height 21
click at [449, 312] on div "Generate Xero Invoices" at bounding box center [376, 308] width 220 height 21
click at [488, 21] on icon "button" at bounding box center [485, 23] width 9 height 9
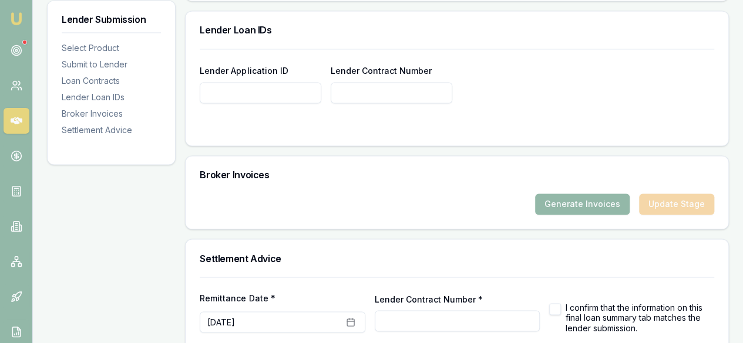
click at [685, 210] on div "Generate Invoices Update Stage" at bounding box center [457, 204] width 514 height 21
click at [629, 201] on button "Generate Invoices" at bounding box center [582, 204] width 95 height 21
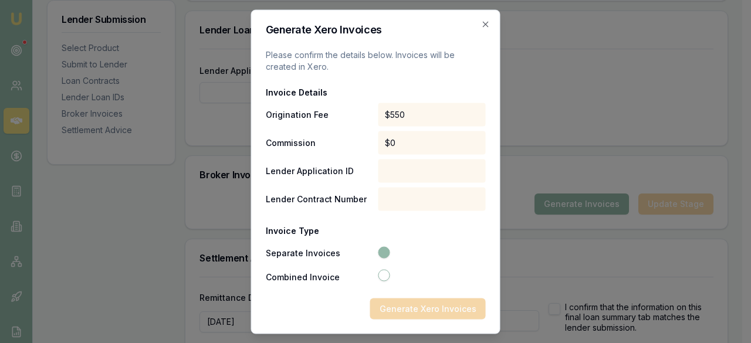
click at [434, 190] on div at bounding box center [432, 198] width 108 height 23
click at [419, 312] on div "Generate Xero Invoices" at bounding box center [376, 308] width 220 height 21
click at [419, 310] on div "Generate Xero Invoices" at bounding box center [376, 308] width 220 height 21
click at [430, 171] on div at bounding box center [432, 170] width 108 height 23
click at [431, 301] on div "Generate Xero Invoices" at bounding box center [376, 308] width 220 height 21
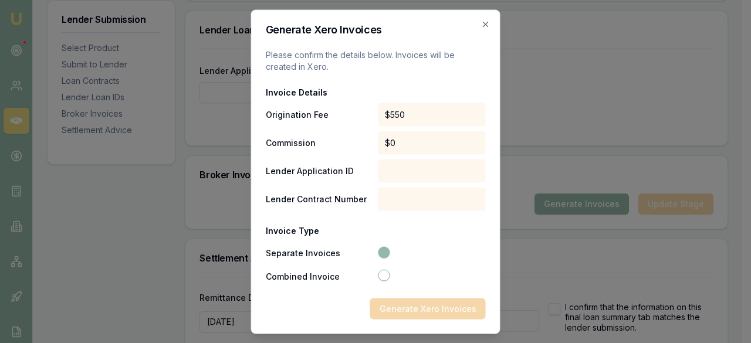
click at [430, 306] on div "Generate Xero Invoices" at bounding box center [376, 308] width 220 height 21
click at [486, 29] on div "Generate Xero Invoices Please confirm the details below. Invoices will be creat…" at bounding box center [375, 171] width 249 height 325
click at [486, 25] on icon "button" at bounding box center [485, 23] width 9 height 9
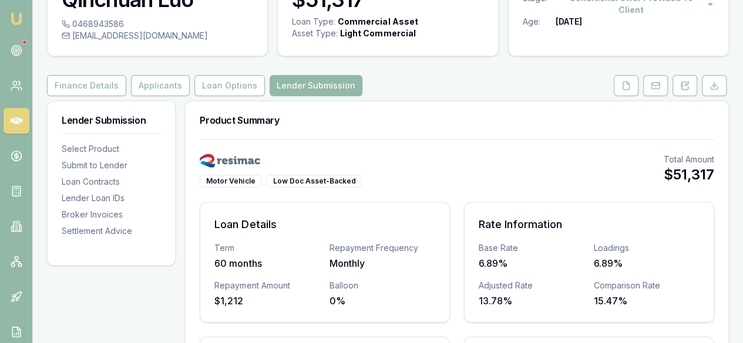
scroll to position [0, 0]
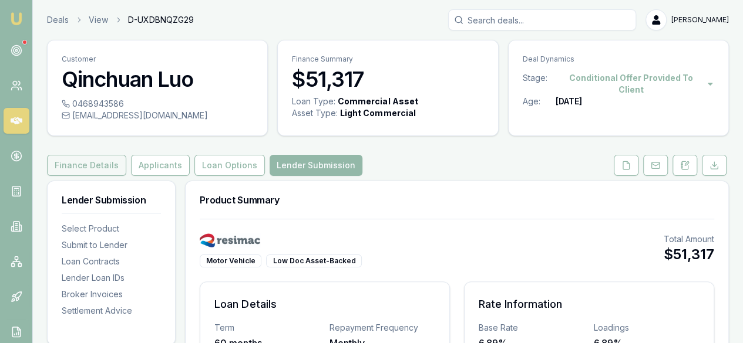
click at [104, 172] on button "Finance Details" at bounding box center [86, 165] width 79 height 21
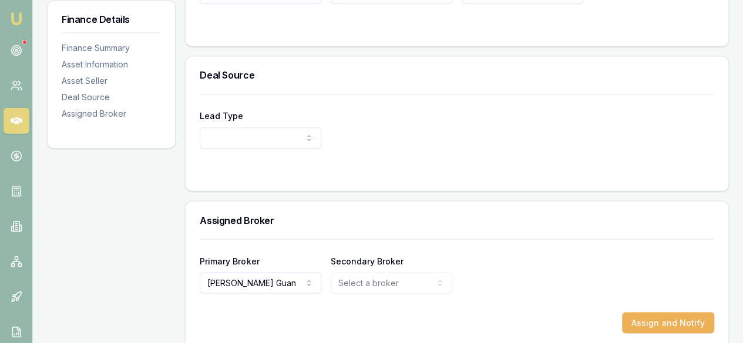
scroll to position [973, 0]
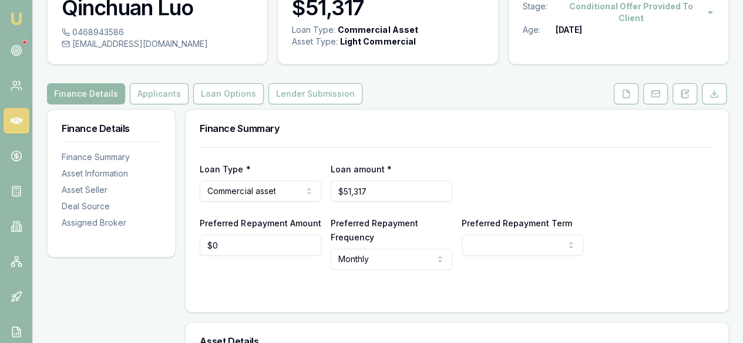
scroll to position [0, 0]
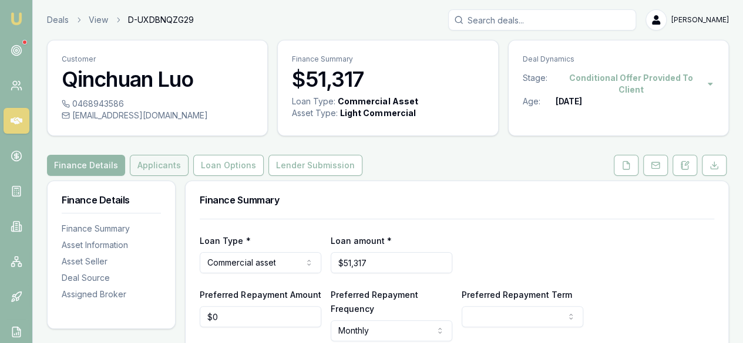
click at [157, 167] on button "Applicants" at bounding box center [159, 165] width 59 height 21
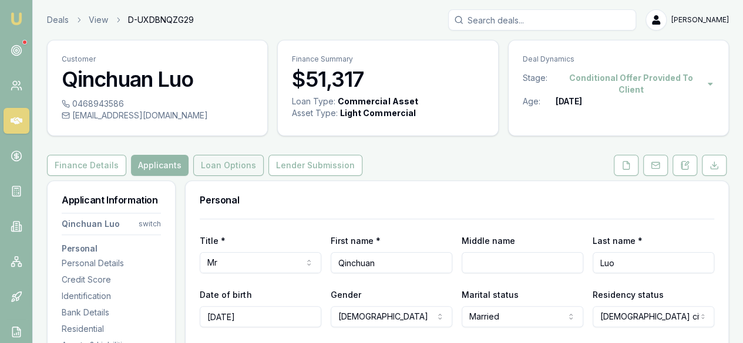
click at [231, 164] on button "Loan Options" at bounding box center [228, 165] width 70 height 21
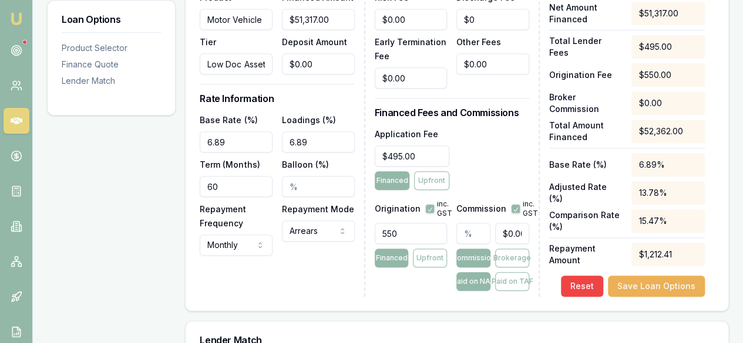
scroll to position [470, 0]
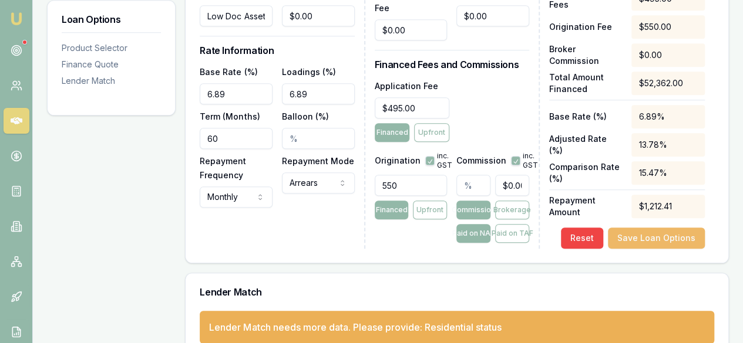
click at [633, 241] on button "Save Loan Options" at bounding box center [656, 238] width 97 height 21
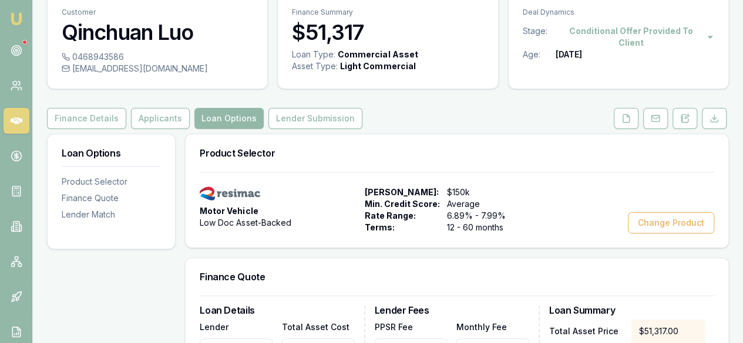
scroll to position [0, 0]
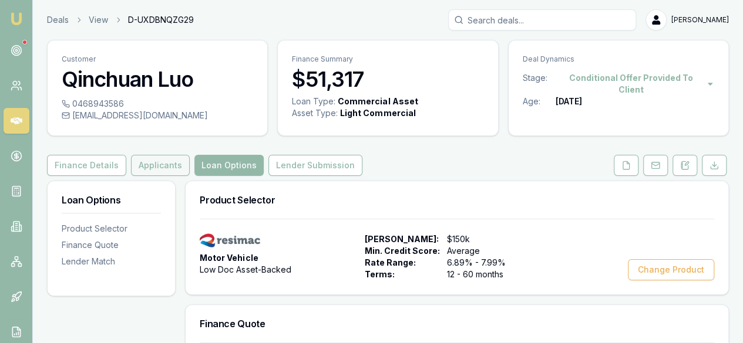
click at [153, 157] on button "Applicants" at bounding box center [160, 165] width 59 height 21
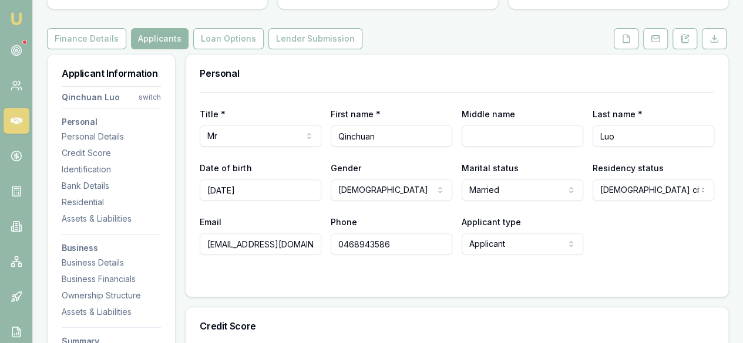
scroll to position [176, 0]
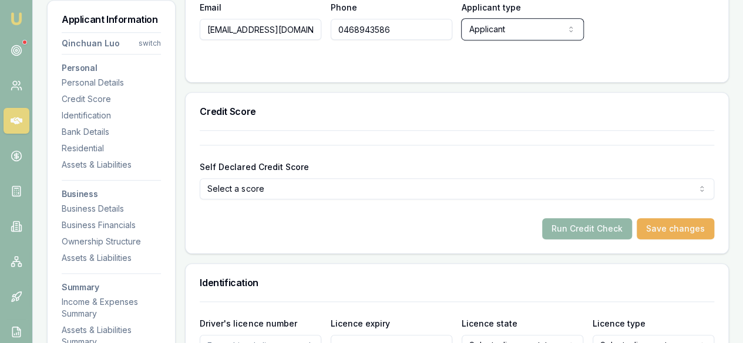
scroll to position [0, 0]
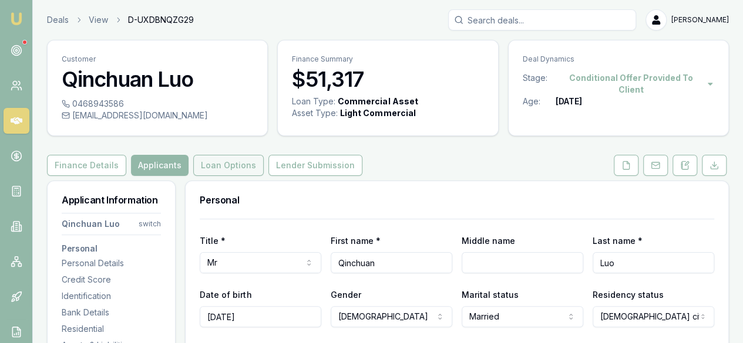
click at [223, 170] on button "Loan Options" at bounding box center [228, 165] width 70 height 21
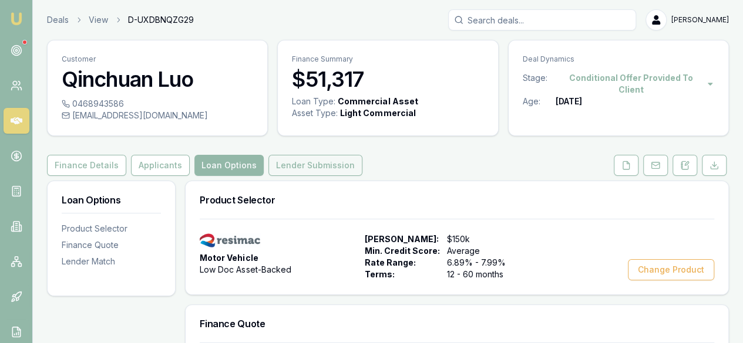
click at [287, 159] on button "Lender Submission" at bounding box center [315, 165] width 94 height 21
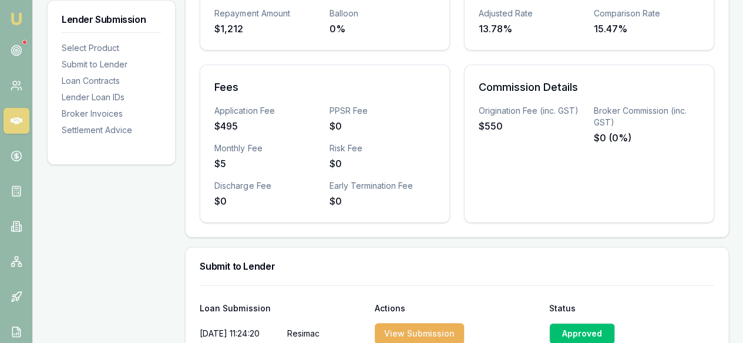
scroll to position [646, 0]
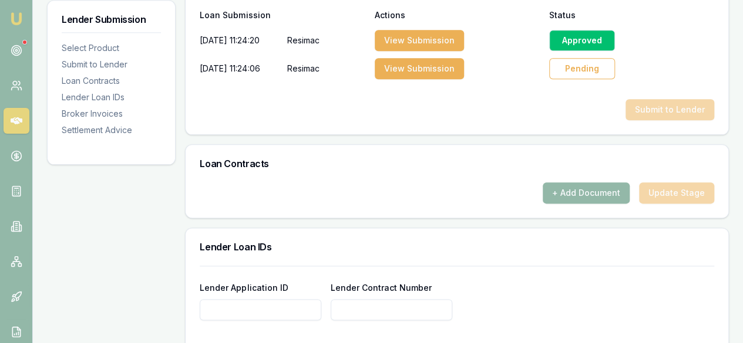
click at [576, 72] on div "Pending" at bounding box center [582, 68] width 66 height 21
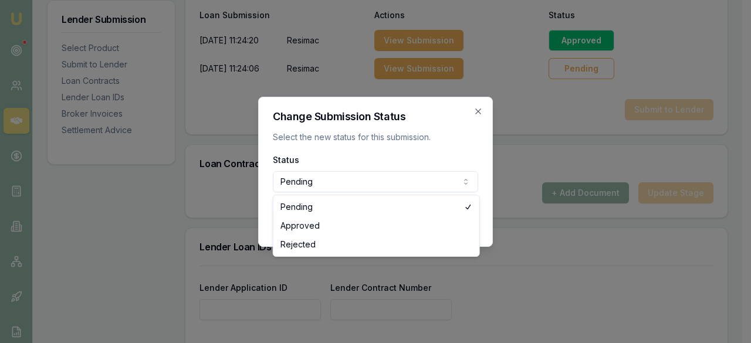
select select "APPROVED"
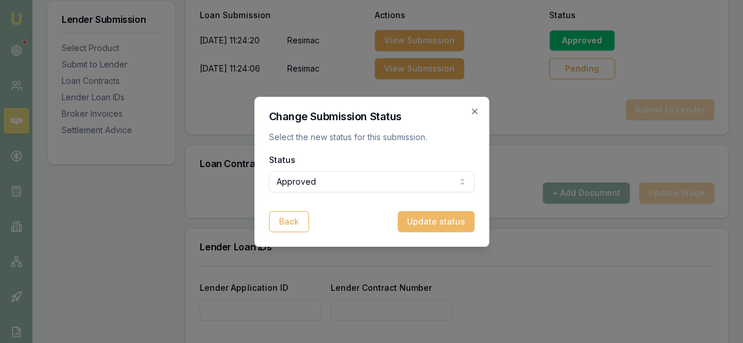
click at [430, 221] on button "Update status" at bounding box center [435, 221] width 77 height 21
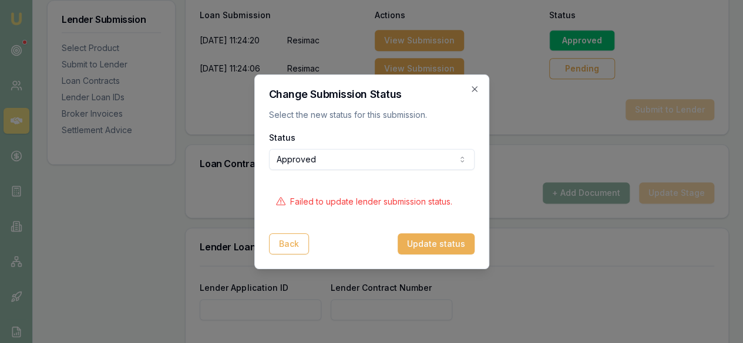
click at [475, 95] on div "Change Submission Status Select the new status for this submission. Status Appr…" at bounding box center [371, 172] width 235 height 195
click at [474, 88] on icon "button" at bounding box center [474, 89] width 9 height 9
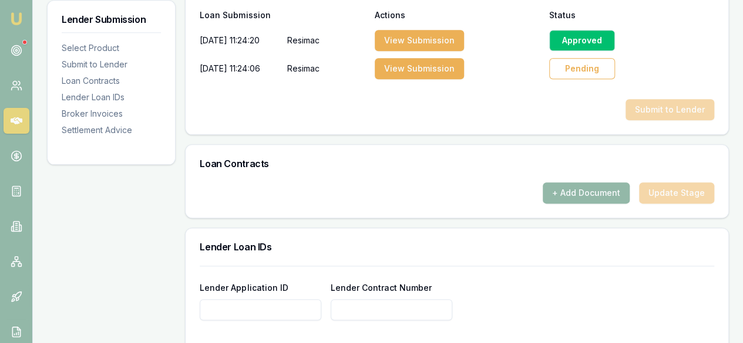
click at [595, 41] on div "Approved" at bounding box center [582, 40] width 66 height 21
click at [419, 43] on button "View Submission" at bounding box center [419, 40] width 89 height 21
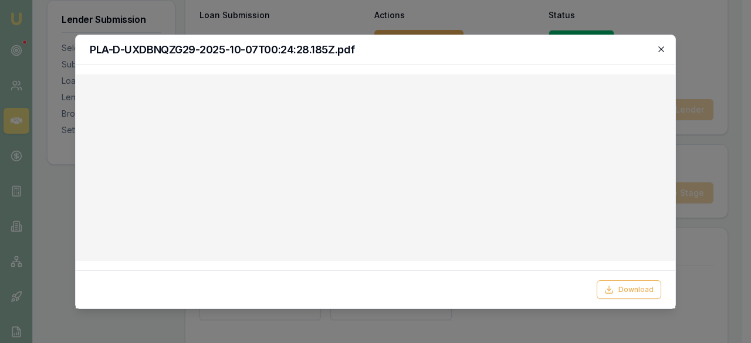
click at [663, 51] on icon "button" at bounding box center [661, 49] width 9 height 9
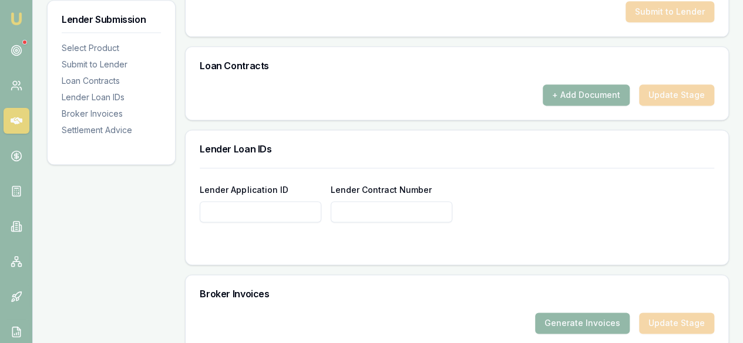
scroll to position [822, 0]
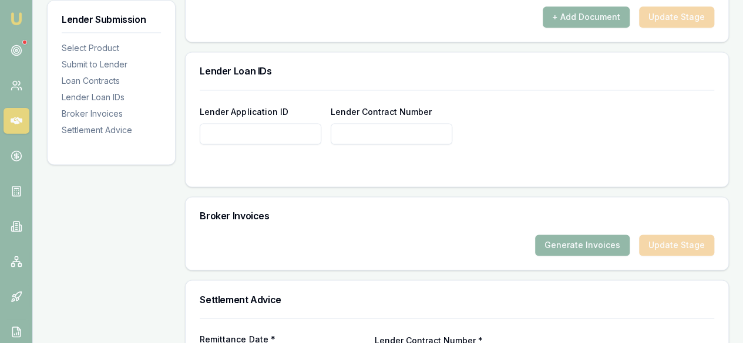
click at [279, 131] on input "Lender Application ID" at bounding box center [261, 133] width 122 height 21
paste input "81491305"
type input "81491305"
click at [591, 138] on div "Lender Application ID 81491305 Lender Contract Number" at bounding box center [457, 124] width 514 height 40
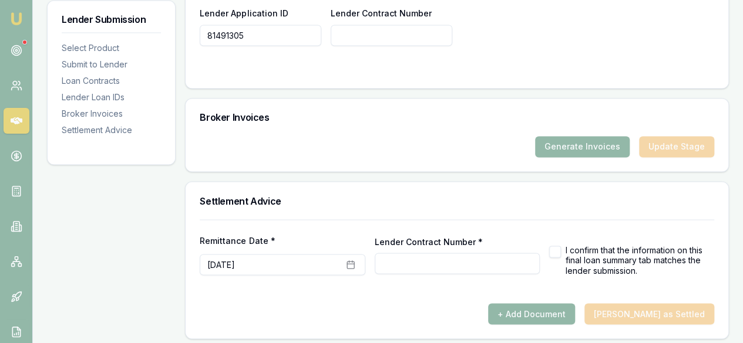
scroll to position [922, 0]
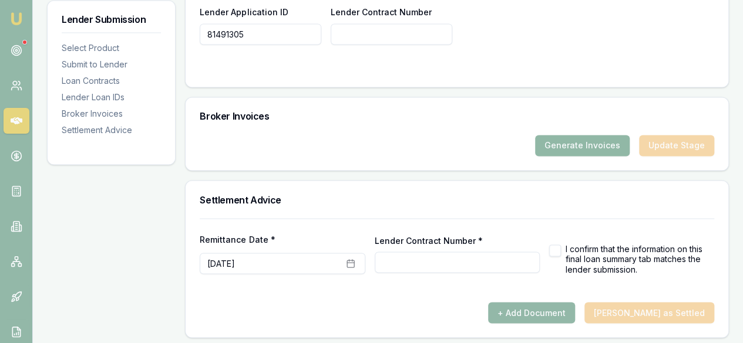
click at [593, 137] on button "Generate Invoices" at bounding box center [582, 145] width 95 height 21
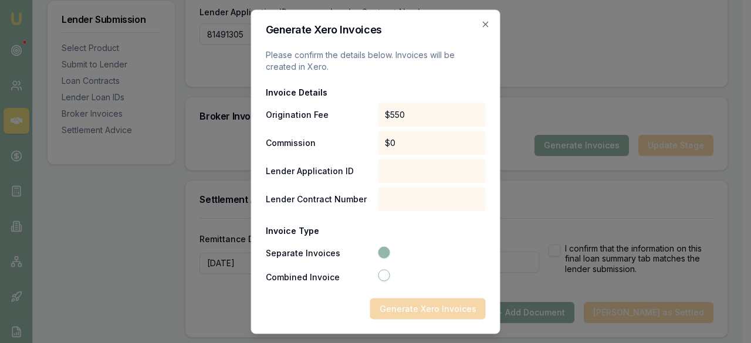
click at [402, 303] on div "Generate Xero Invoices" at bounding box center [376, 308] width 220 height 21
click at [410, 306] on div "Generate Xero Invoices" at bounding box center [376, 308] width 220 height 21
click at [485, 24] on icon "button" at bounding box center [485, 23] width 5 height 5
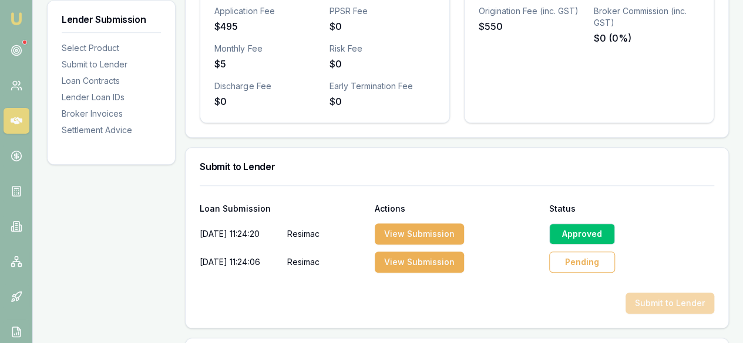
scroll to position [745, 0]
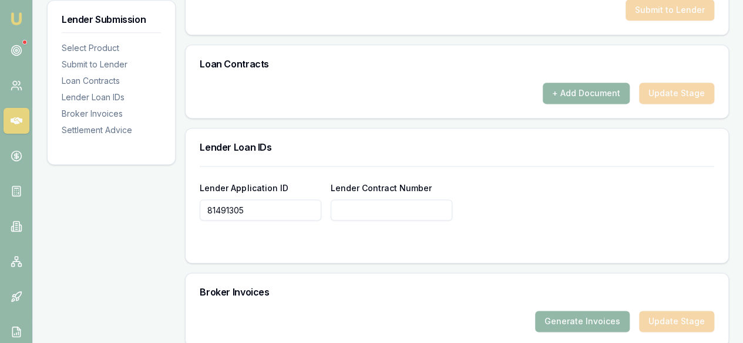
drag, startPoint x: 270, startPoint y: 199, endPoint x: 168, endPoint y: 215, distance: 103.4
paste input "81491305"
type input "81491305"
click at [235, 214] on input "Lender Application ID" at bounding box center [261, 210] width 122 height 21
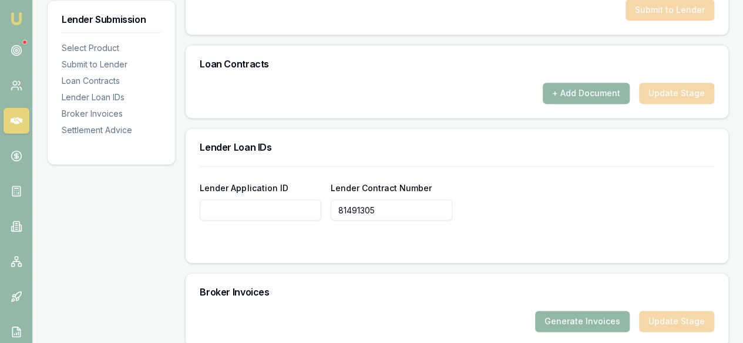
paste input "81491305"
type input "81491305"
drag, startPoint x: 391, startPoint y: 204, endPoint x: 249, endPoint y: 163, distance: 147.7
click at [244, 245] on form "Lender Application ID 81491305 Lender Contract Number 81491305" at bounding box center [457, 207] width 514 height 83
drag, startPoint x: 378, startPoint y: 200, endPoint x: 322, endPoint y: 126, distance: 93.1
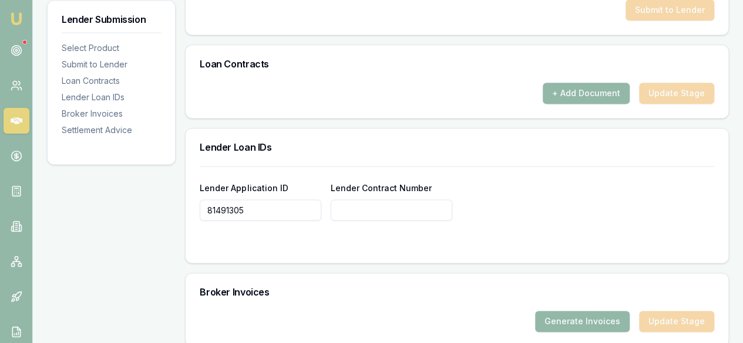
click at [322, 128] on div "Lender Loan IDs Lender Application ID 81491305 Lender Contract Number" at bounding box center [457, 196] width 544 height 136
click at [366, 207] on input "Lender Contract Number" at bounding box center [391, 210] width 122 height 21
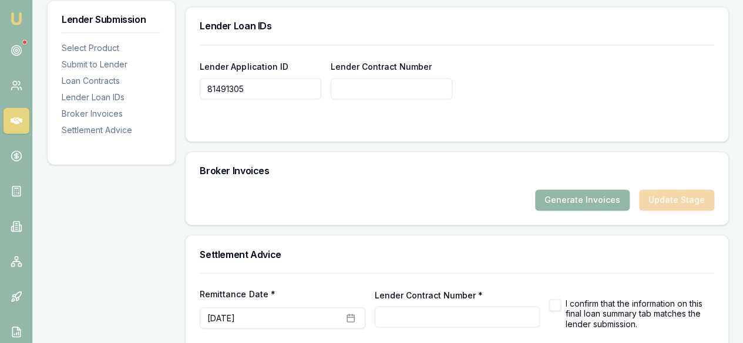
scroll to position [922, 0]
